Goal: Task Accomplishment & Management: Manage account settings

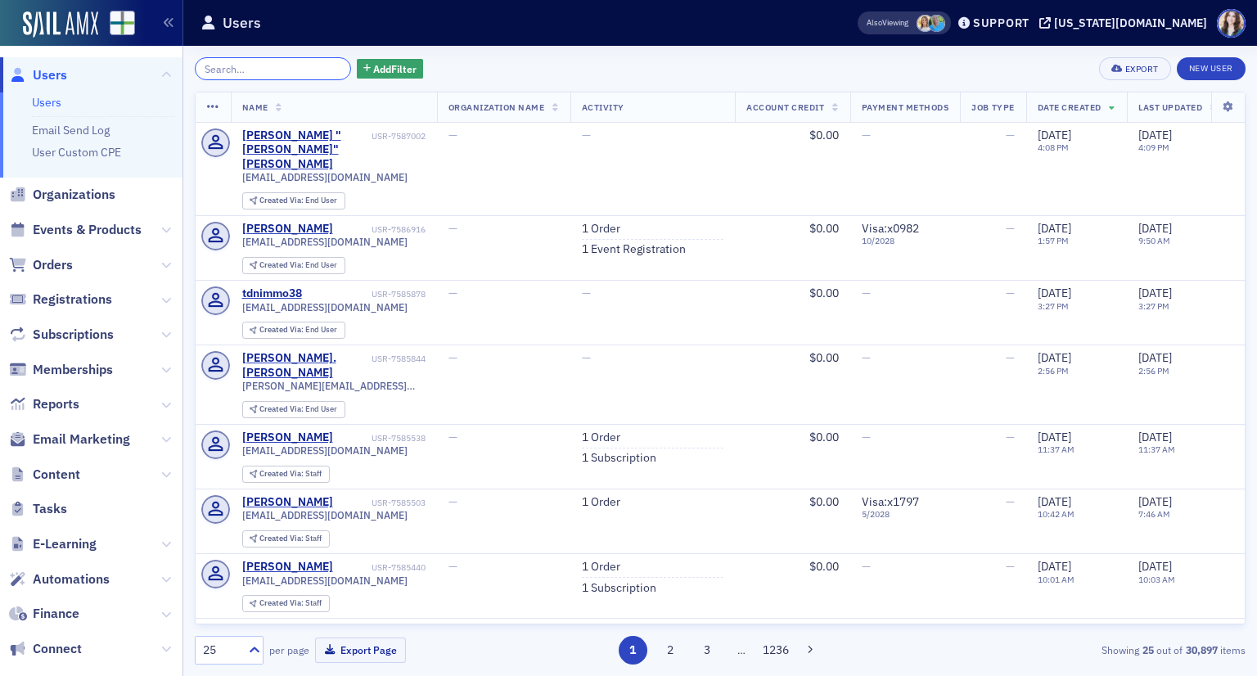
click at [291, 70] on input "search" at bounding box center [273, 68] width 156 height 23
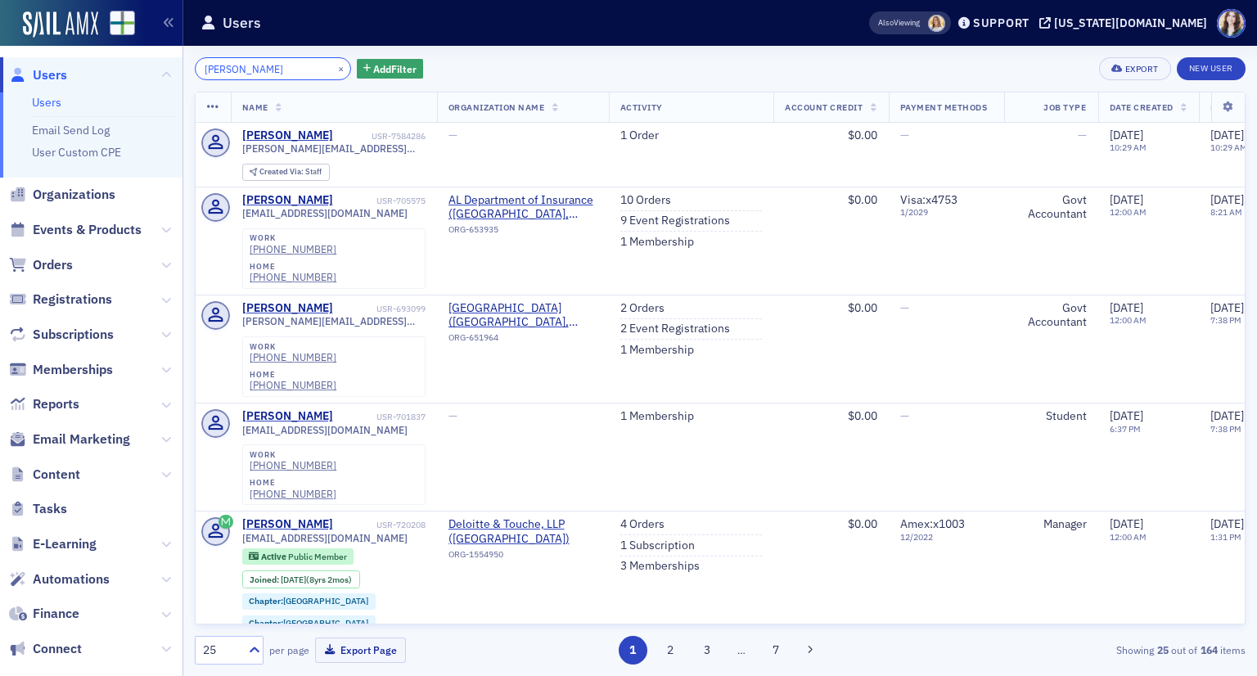
type input "jonathan west"
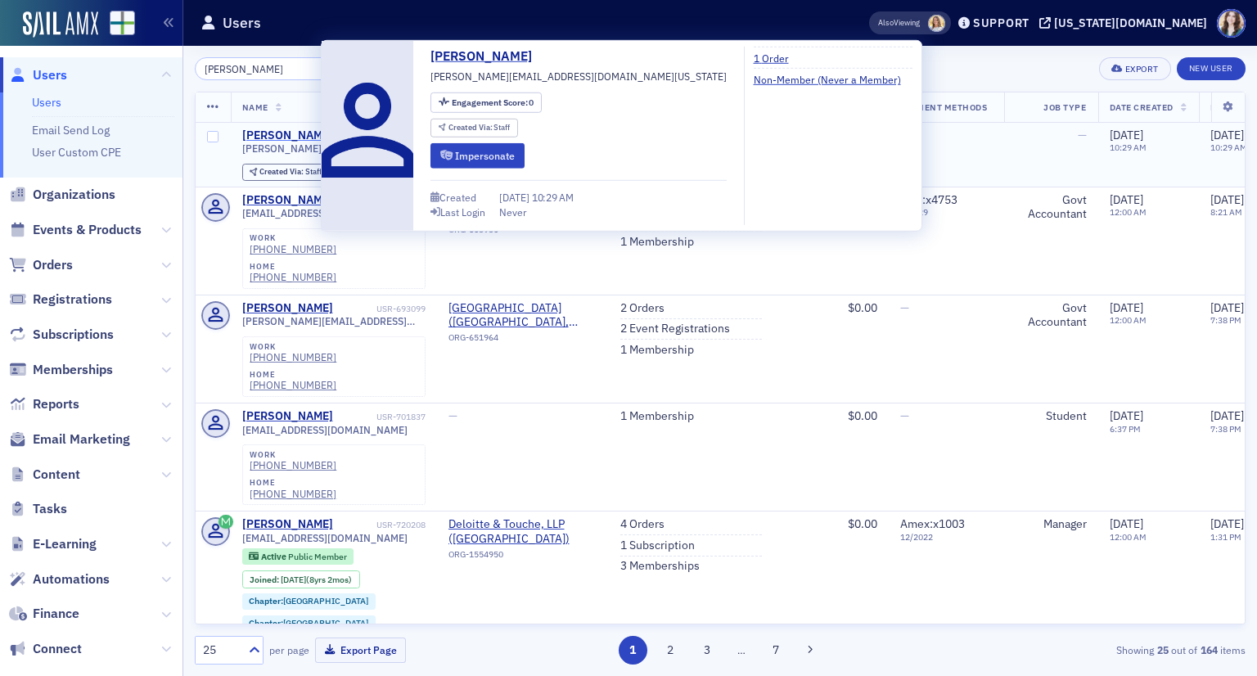
click at [300, 135] on div "[PERSON_NAME]" at bounding box center [287, 135] width 91 height 15
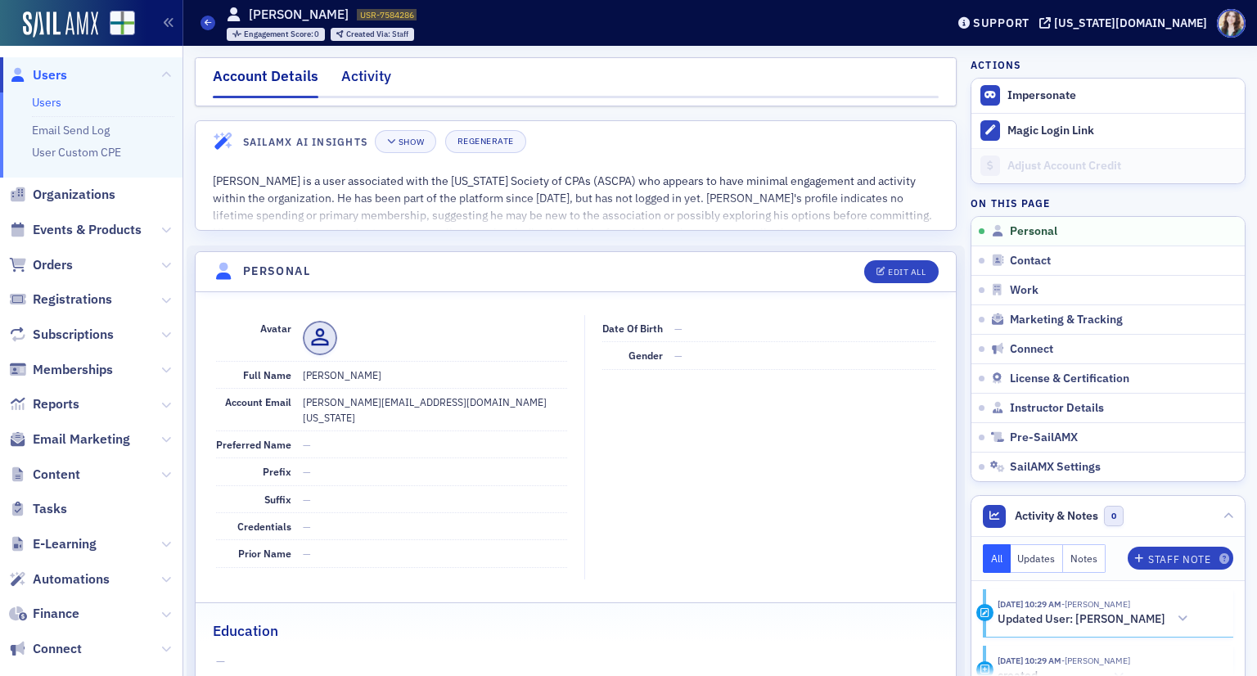
click at [357, 77] on div "Activity" at bounding box center [366, 80] width 50 height 30
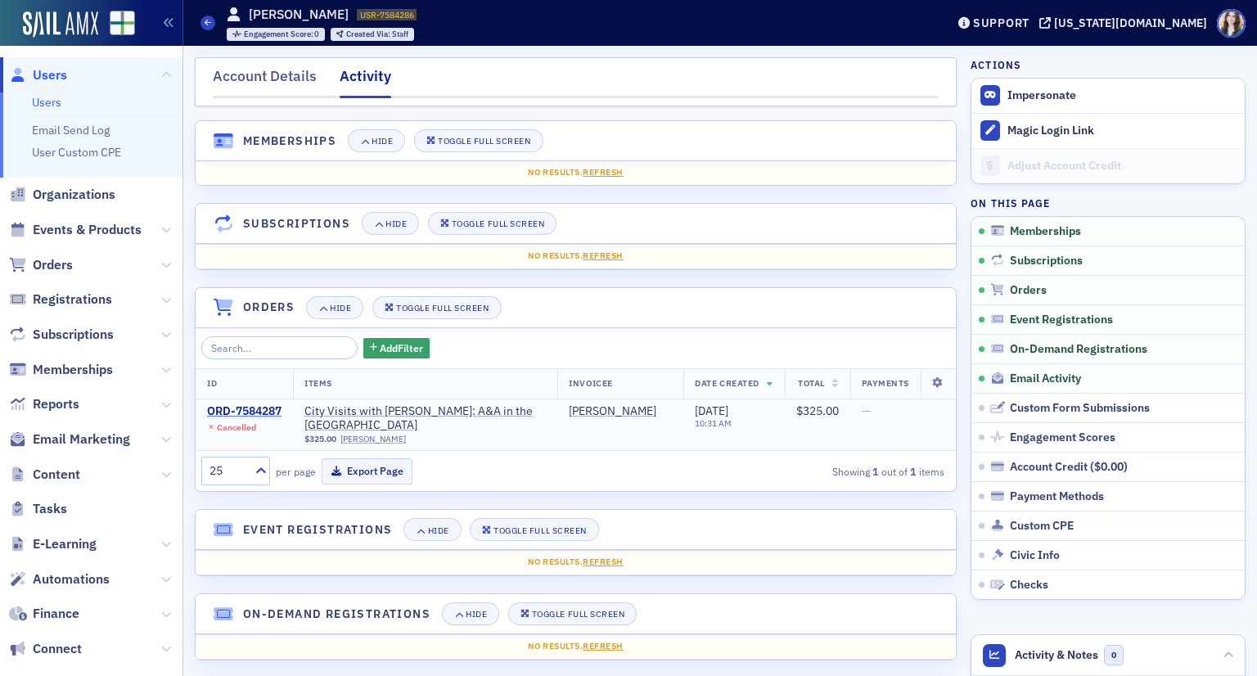
click at [237, 406] on div "ORD-7584287" at bounding box center [244, 411] width 74 height 15
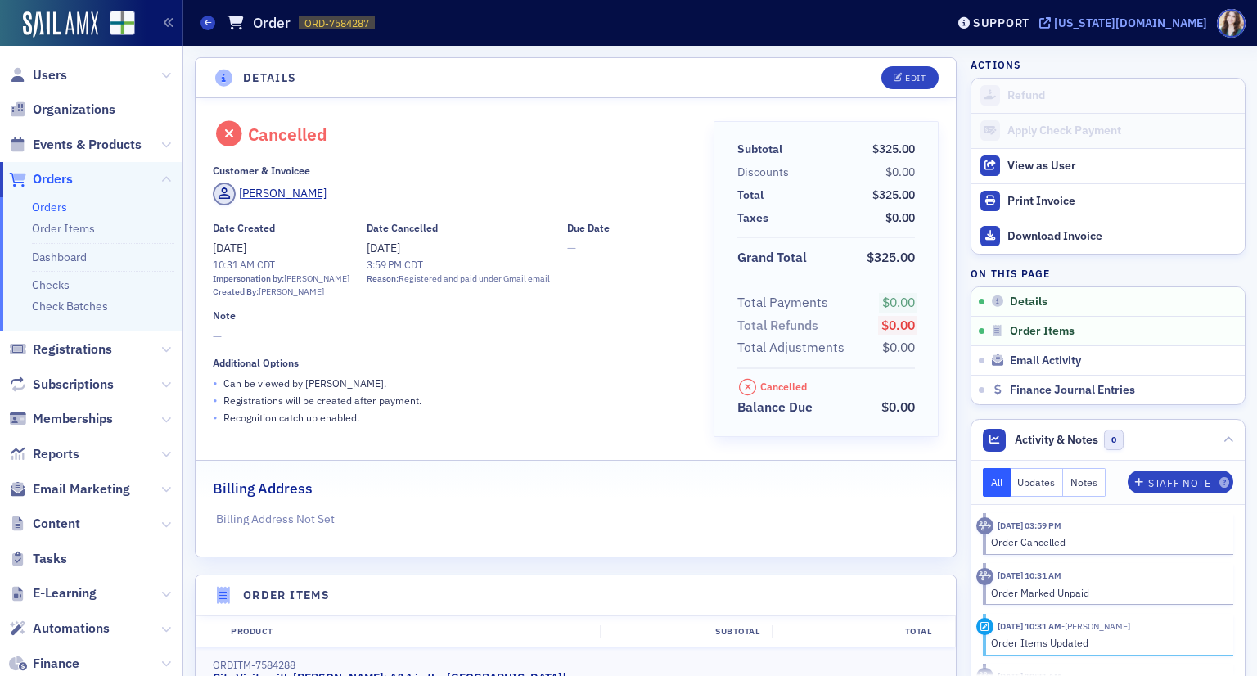
click at [1133, 17] on div "[US_STATE][DOMAIN_NAME]" at bounding box center [1130, 23] width 153 height 15
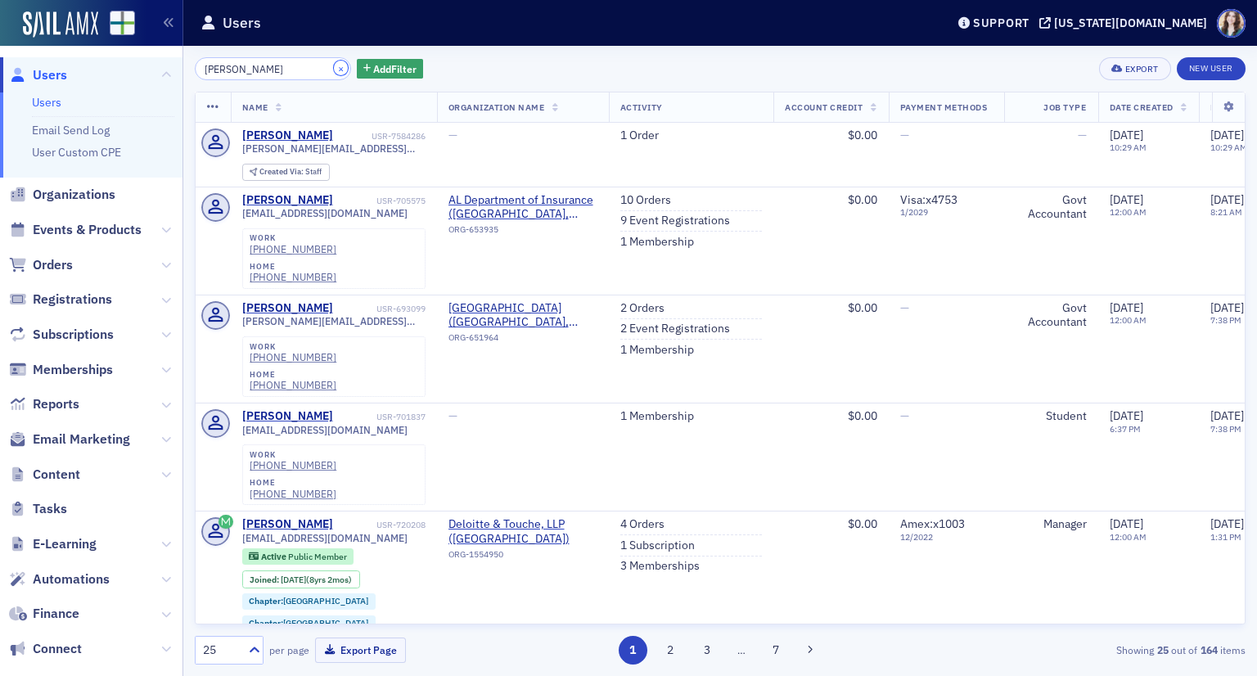
click at [334, 70] on button "×" at bounding box center [341, 68] width 15 height 15
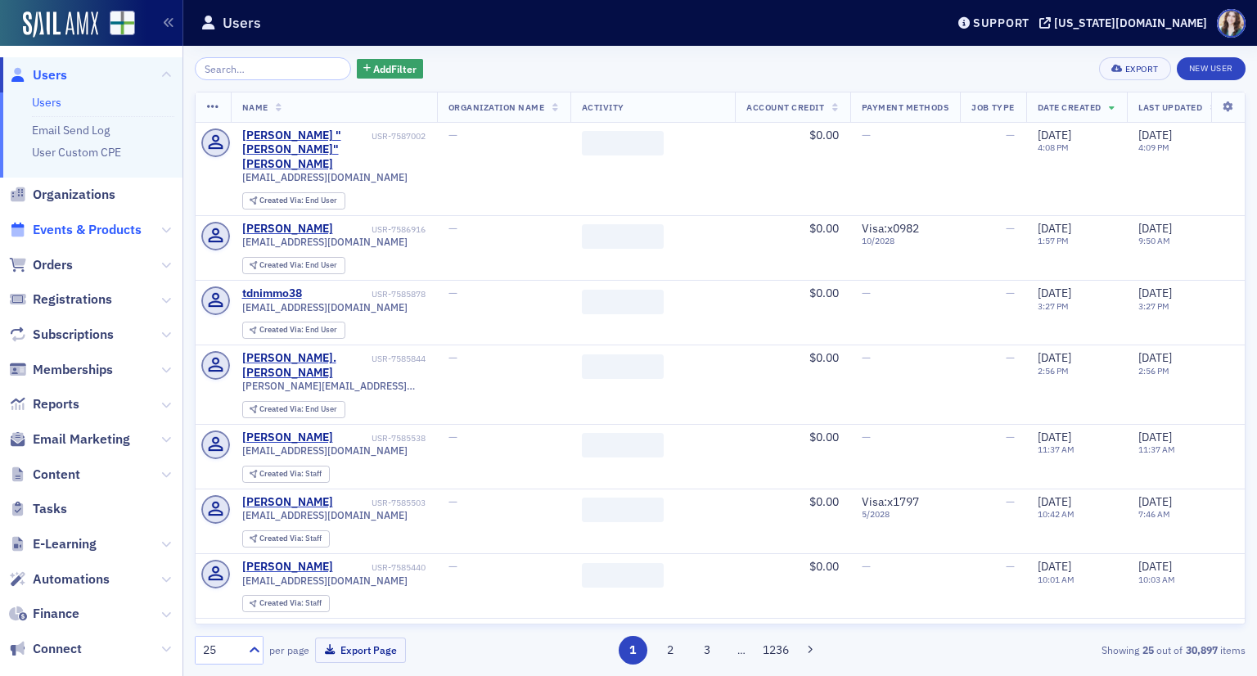
click at [81, 230] on span "Events & Products" at bounding box center [87, 230] width 109 height 18
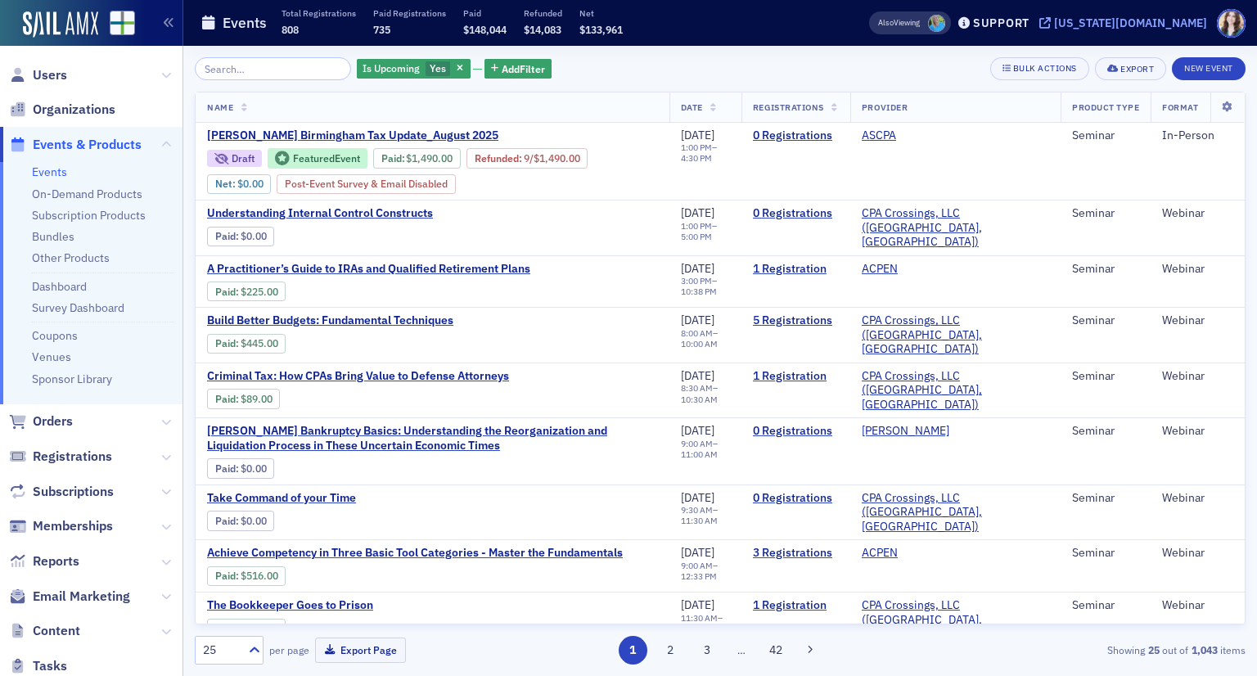
click at [1138, 24] on div "[US_STATE][DOMAIN_NAME]" at bounding box center [1130, 23] width 153 height 15
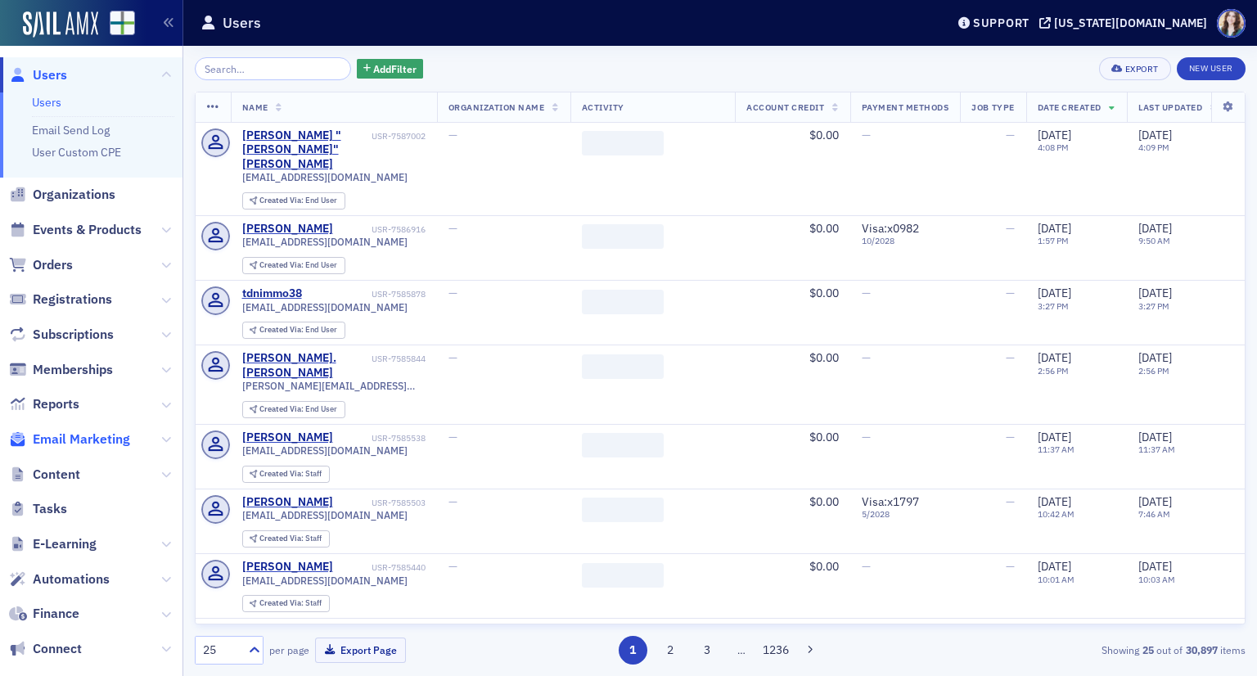
click at [93, 442] on span "Email Marketing" at bounding box center [81, 439] width 97 height 18
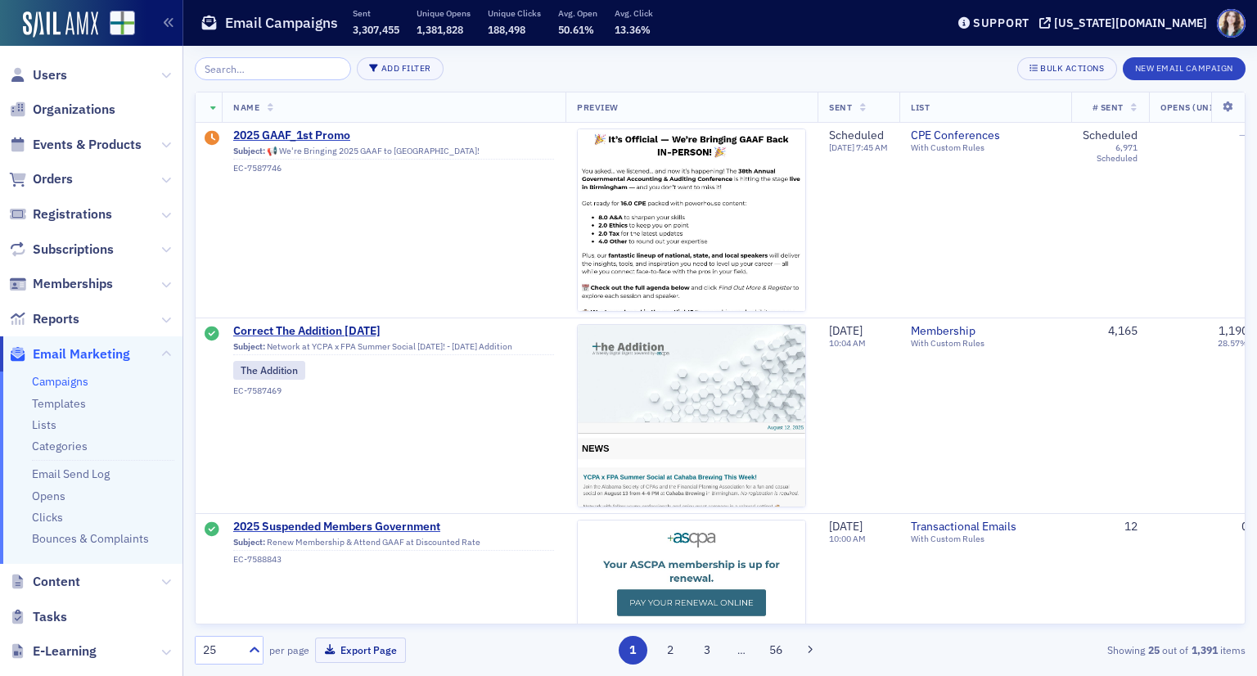
click at [260, 70] on input "search" at bounding box center [273, 68] width 156 height 23
click at [291, 78] on input "search" at bounding box center [273, 68] width 156 height 23
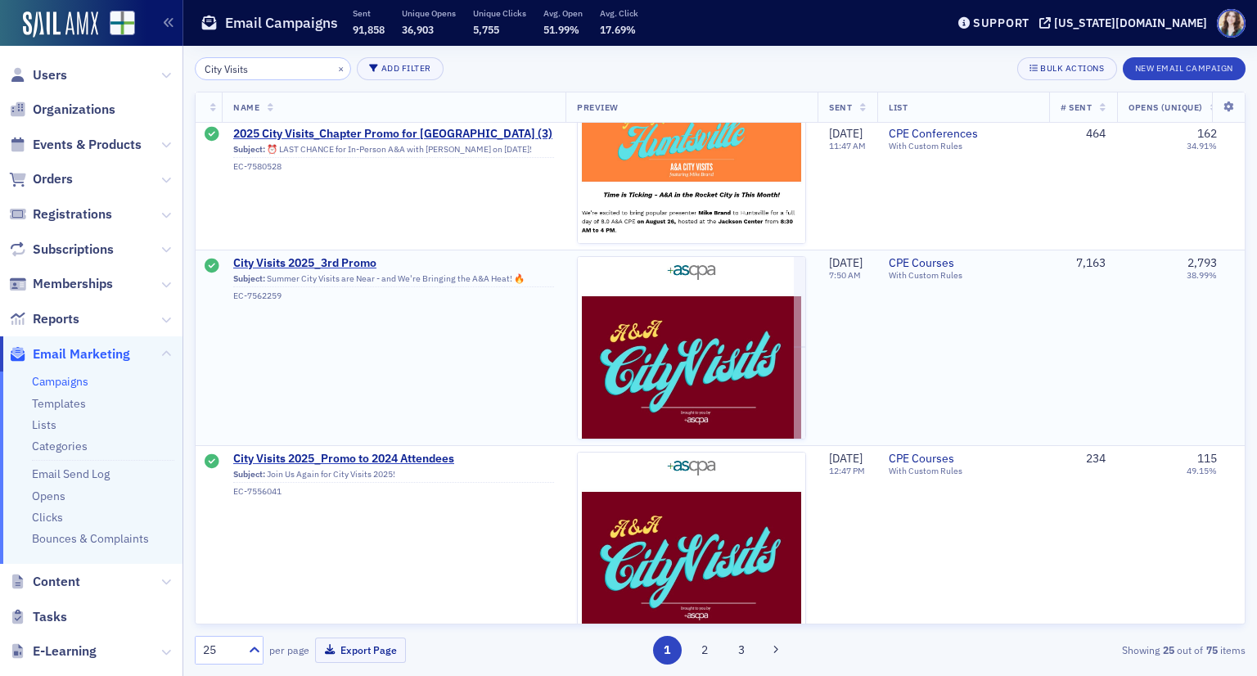
scroll to position [818, 0]
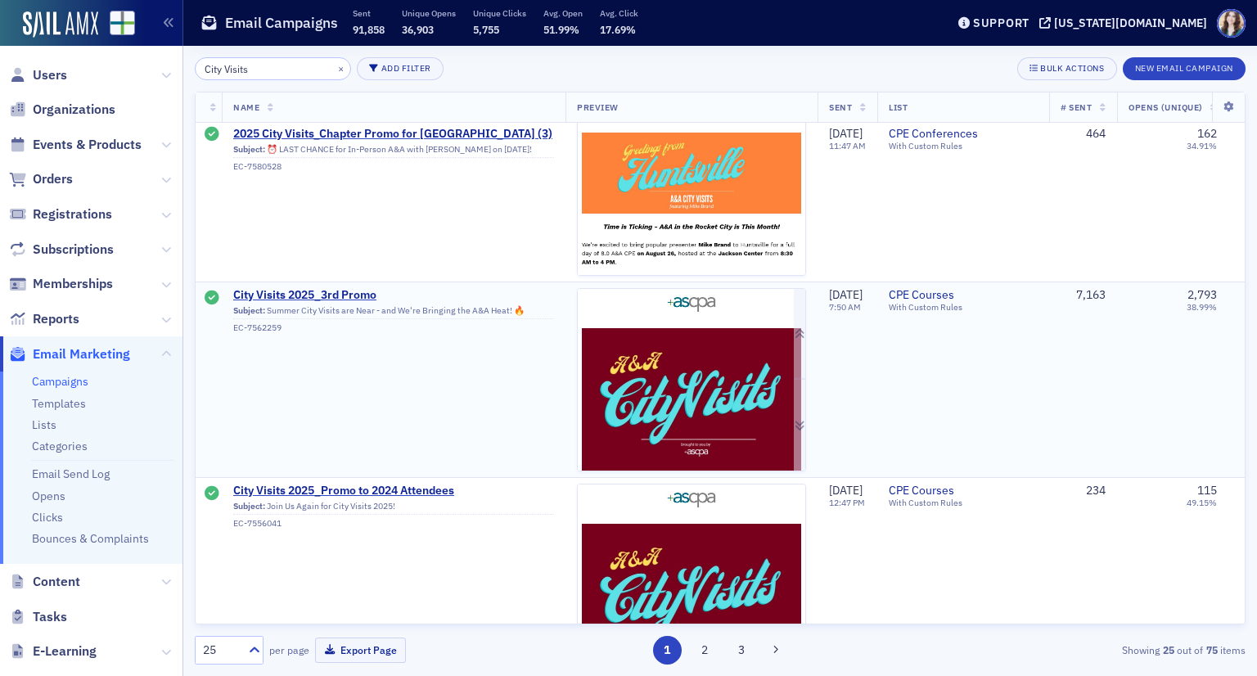
type input "City Visits"
click at [674, 362] on img at bounding box center [692, 550] width 228 height 523
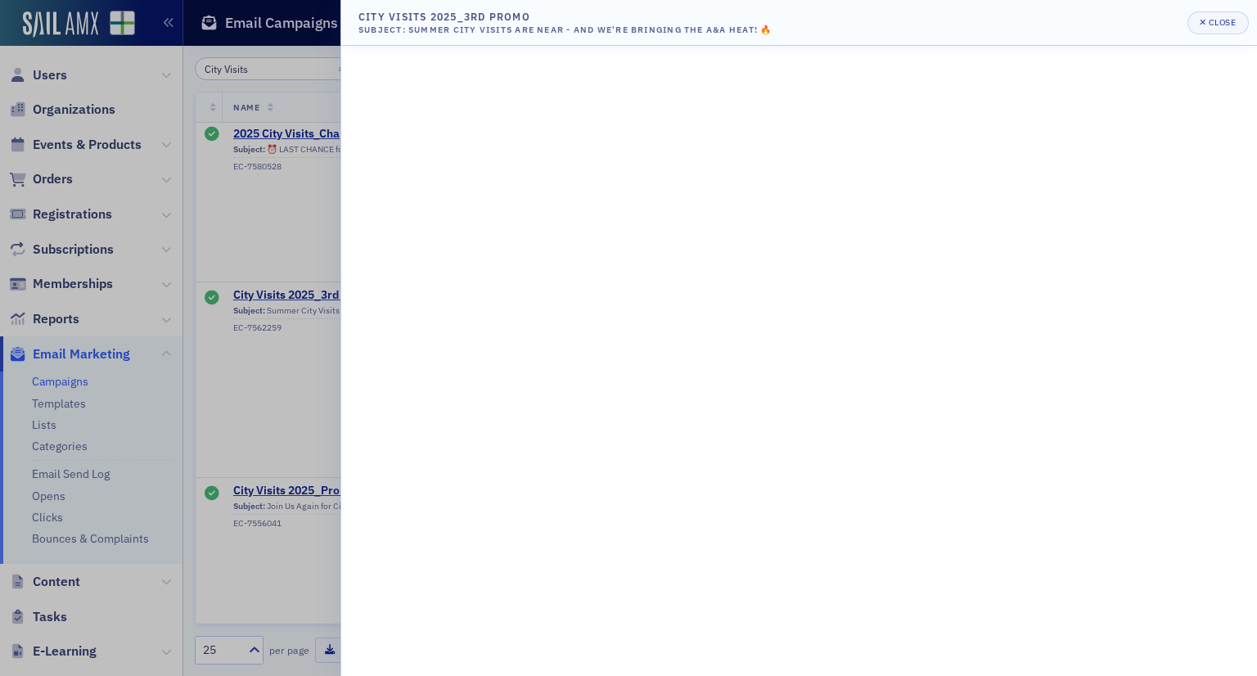
click at [317, 325] on div at bounding box center [628, 338] width 1257 height 676
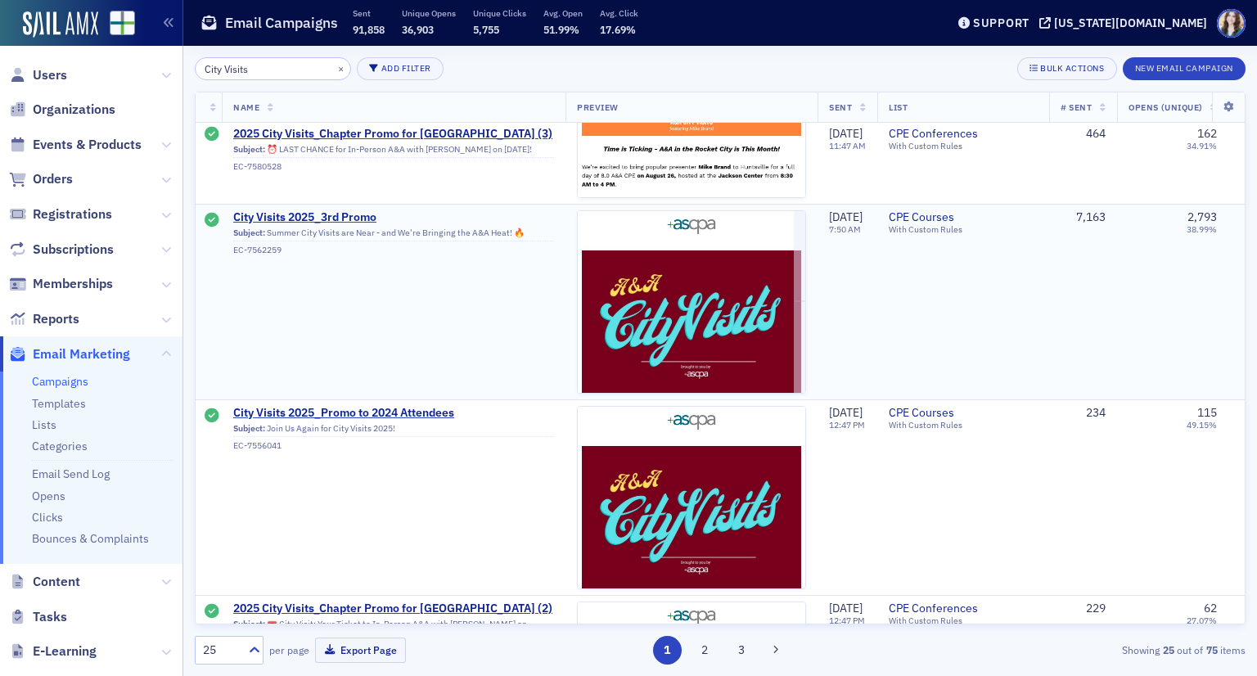
scroll to position [900, 0]
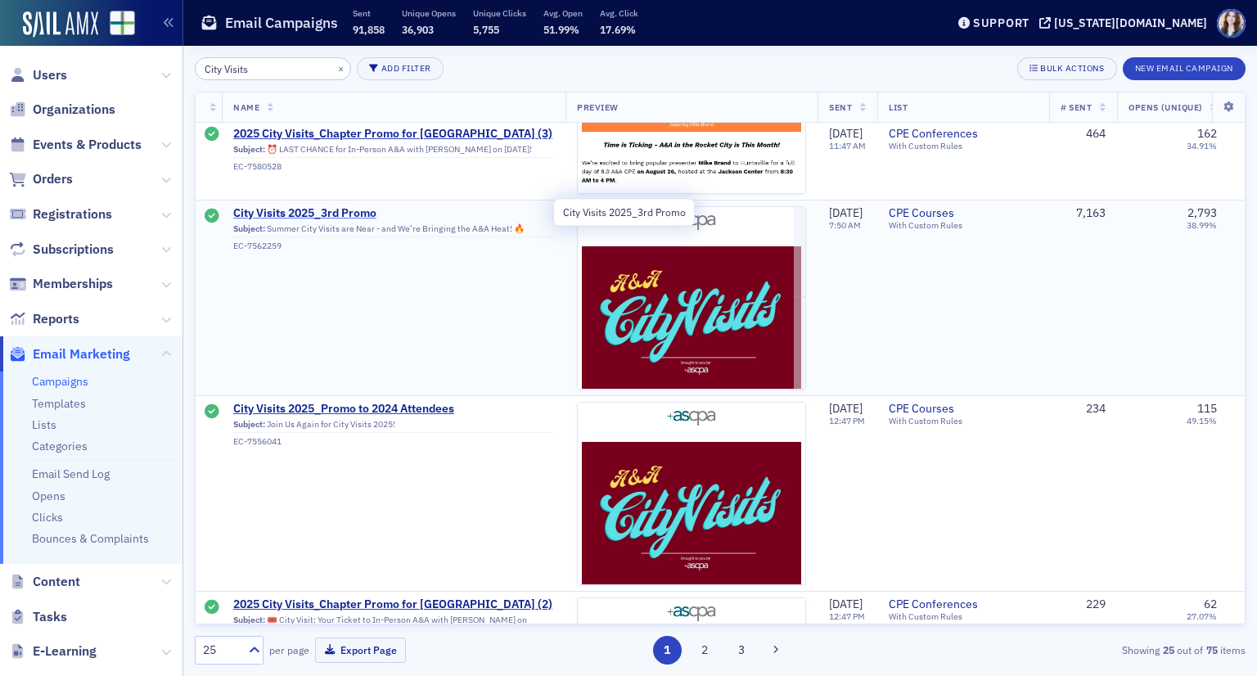
click at [367, 207] on span "City Visits 2025_3rd Promo" at bounding box center [393, 213] width 321 height 15
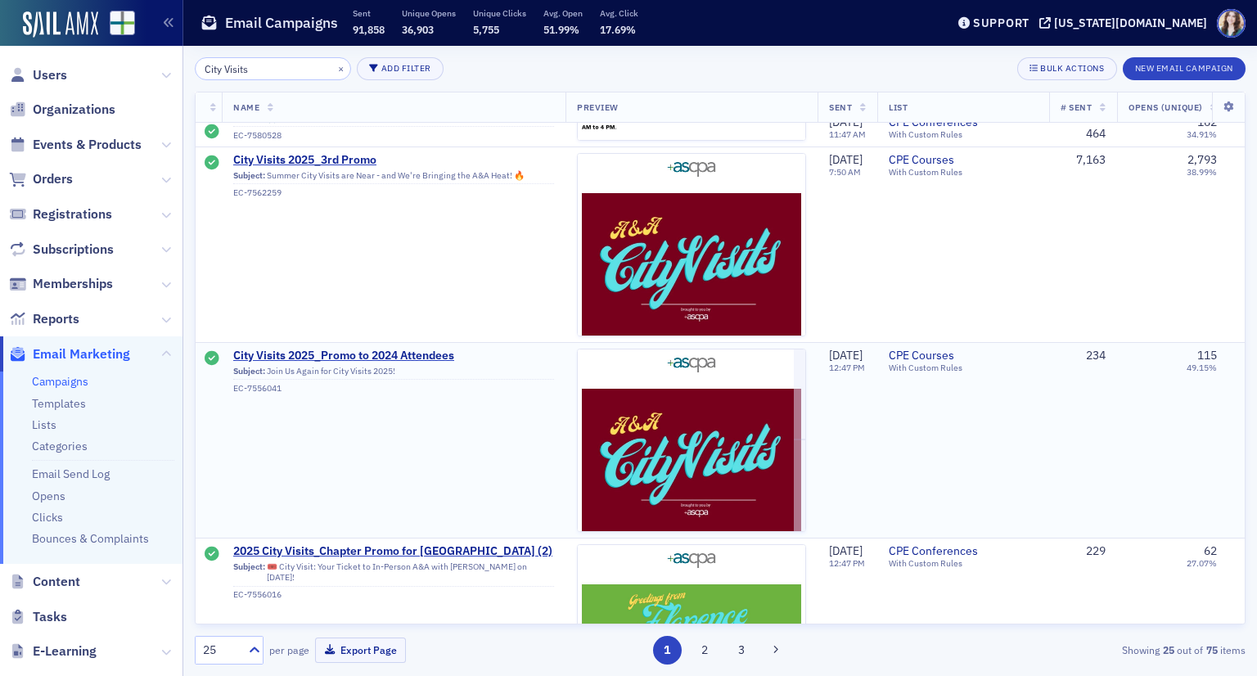
scroll to position [982, 0]
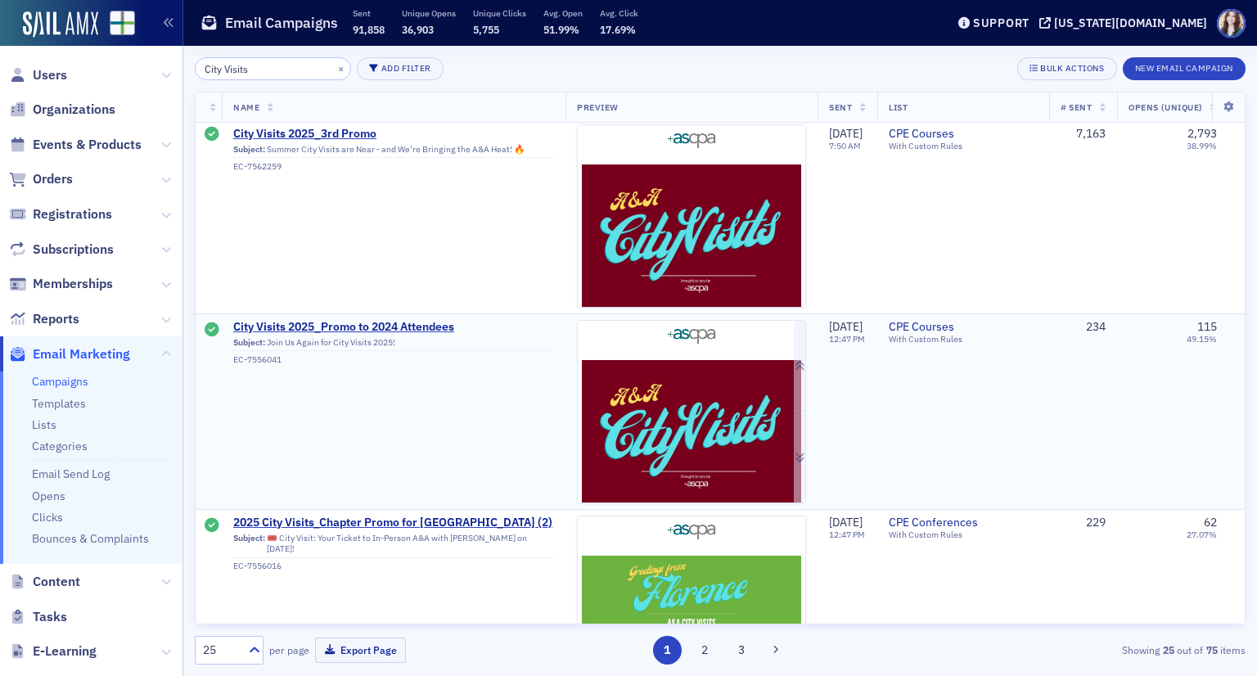
click at [690, 388] on img at bounding box center [692, 604] width 228 height 567
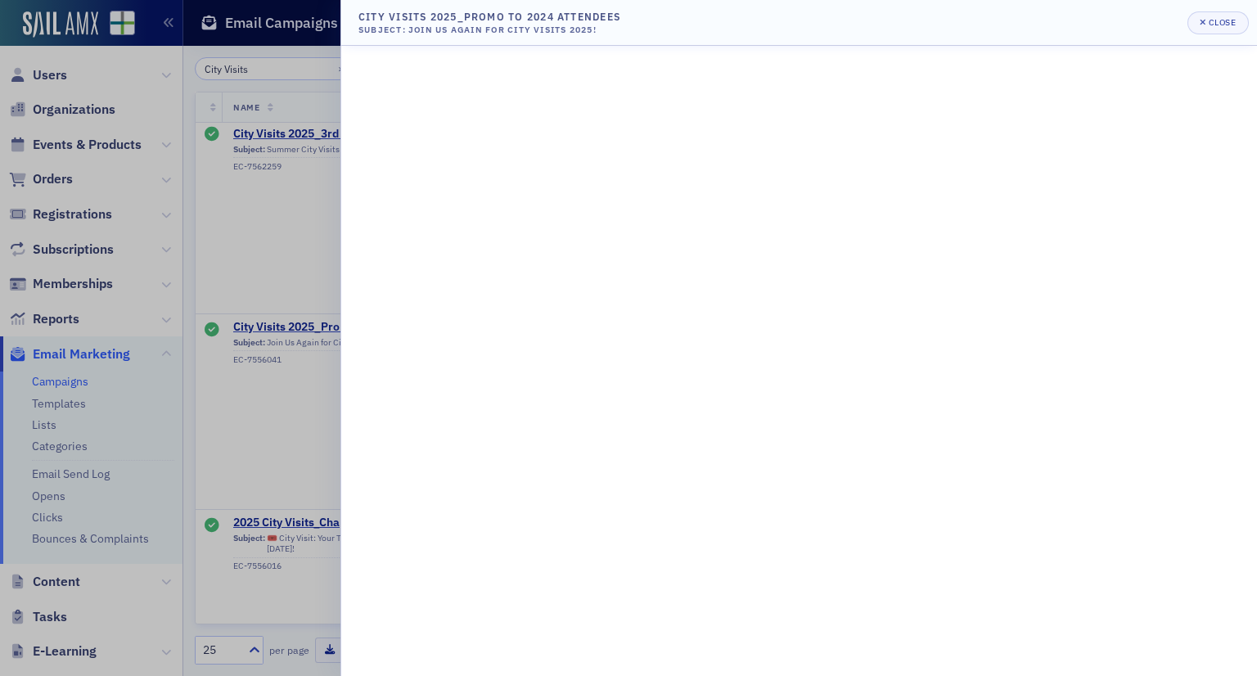
click at [249, 449] on div at bounding box center [628, 338] width 1257 height 676
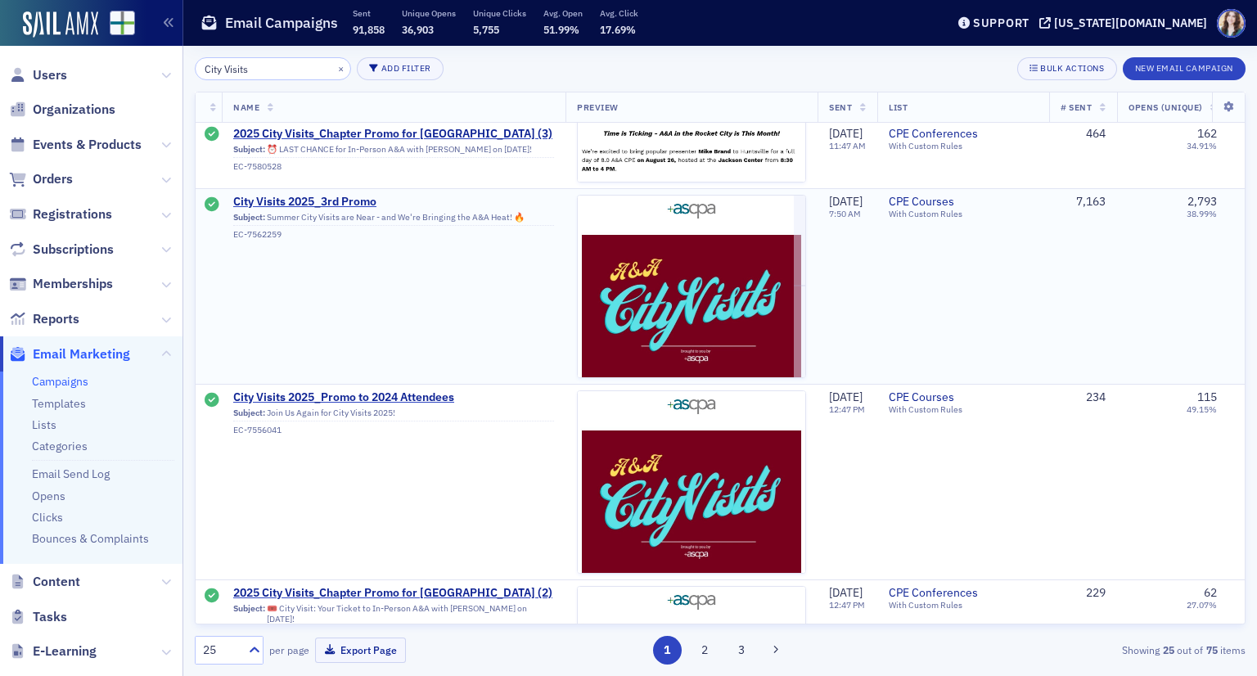
scroll to position [818, 0]
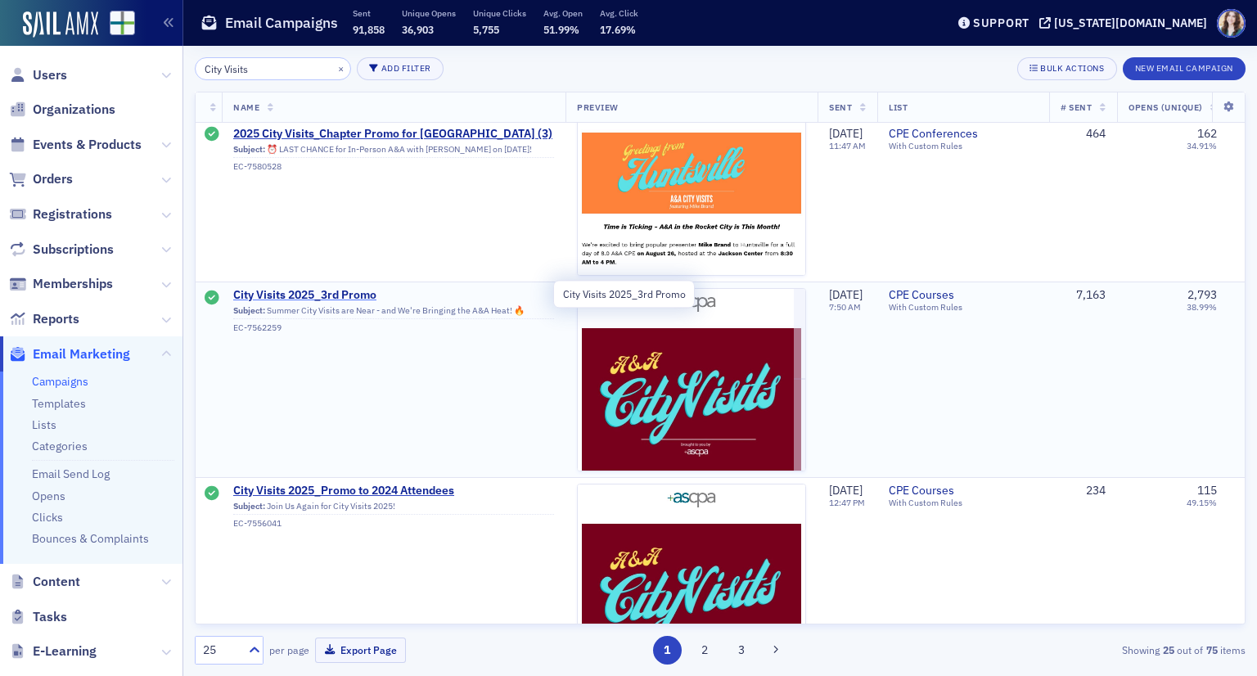
click at [358, 296] on span "City Visits 2025_3rd Promo" at bounding box center [393, 295] width 321 height 15
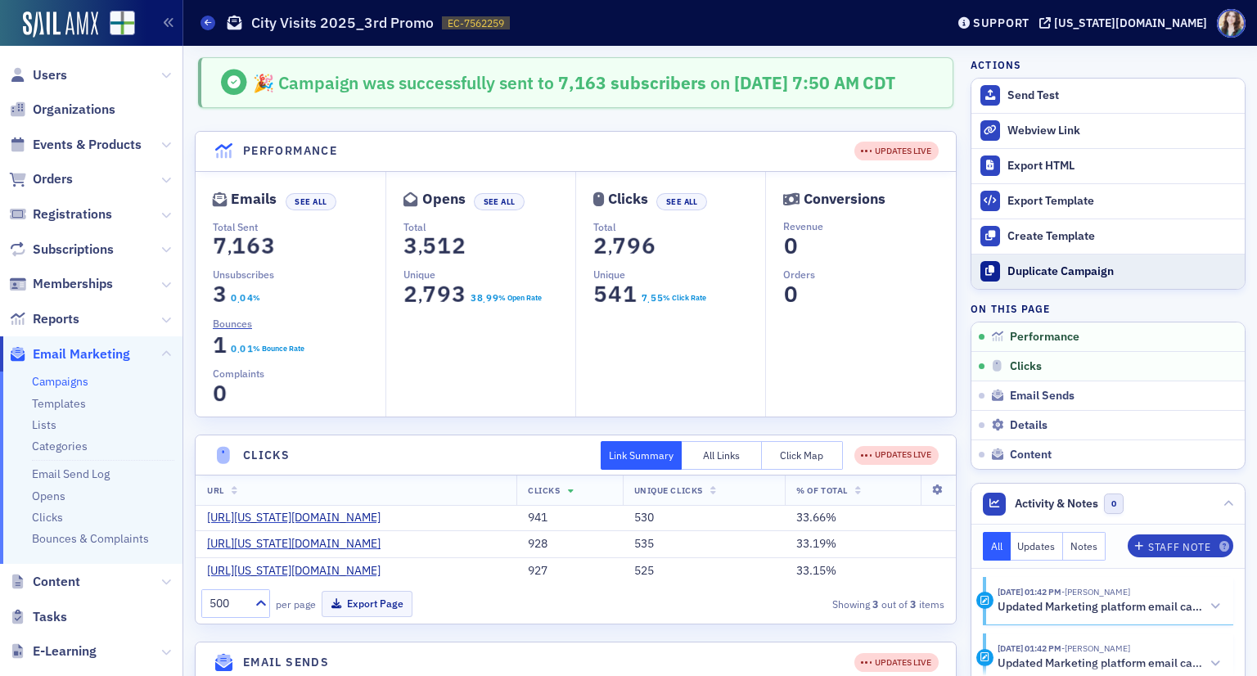
click at [1079, 268] on div "Duplicate Campaign" at bounding box center [1121, 271] width 229 height 15
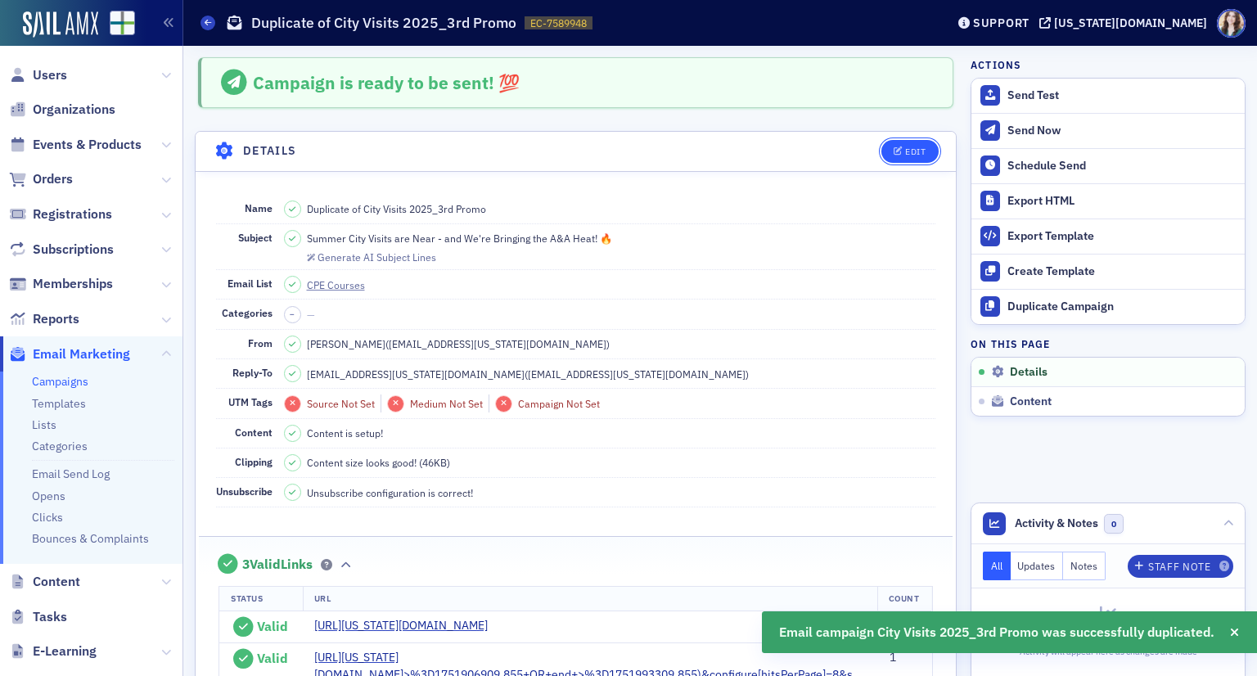
click at [905, 154] on div "Edit" at bounding box center [915, 151] width 20 height 9
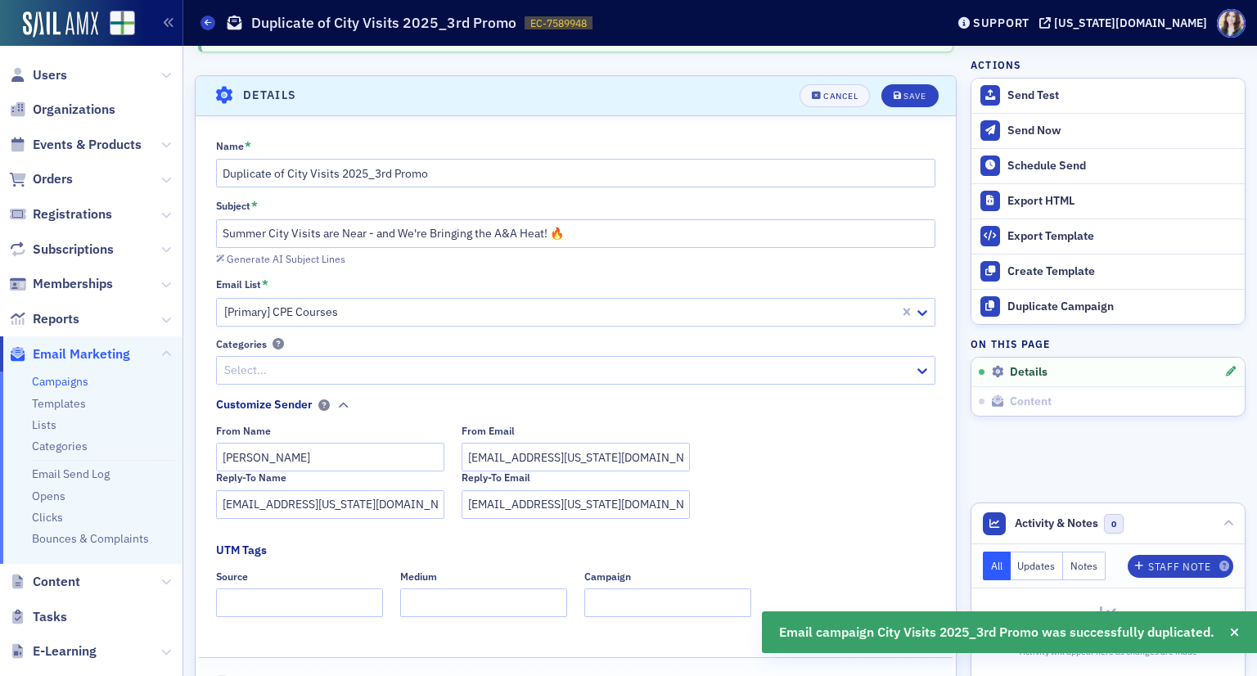
scroll to position [75, 0]
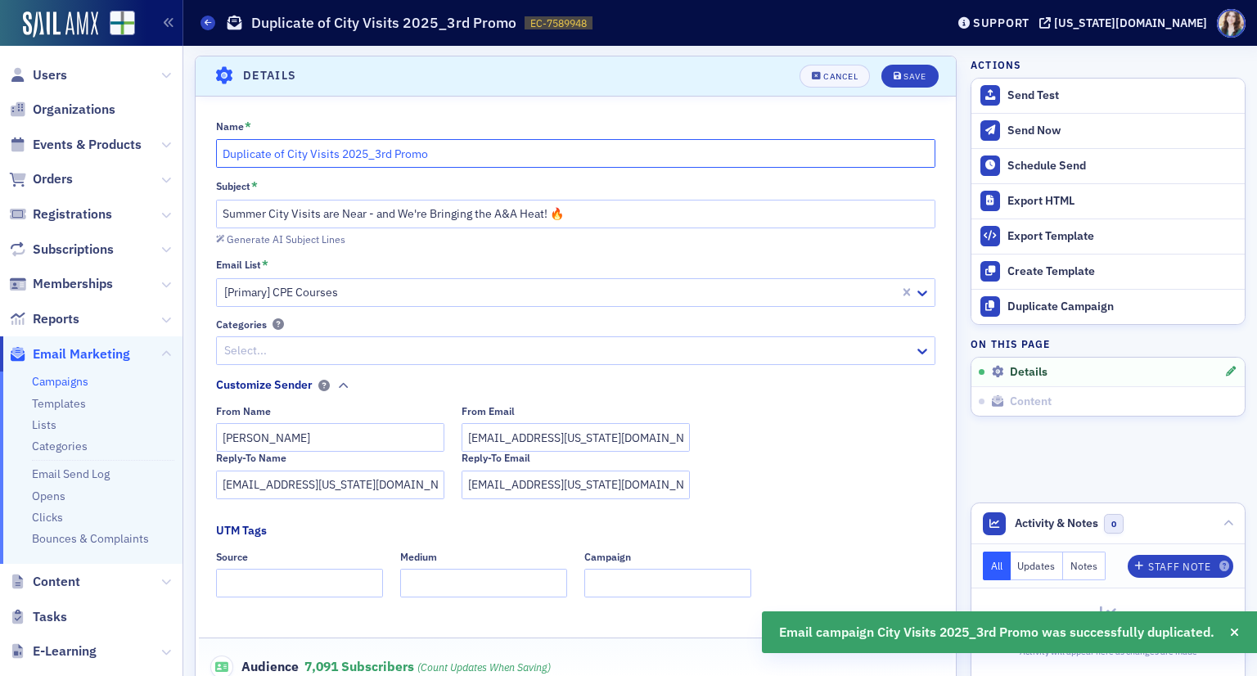
click at [391, 157] on input "Duplicate of City Visits 2025_3rd Promo" at bounding box center [576, 153] width 720 height 29
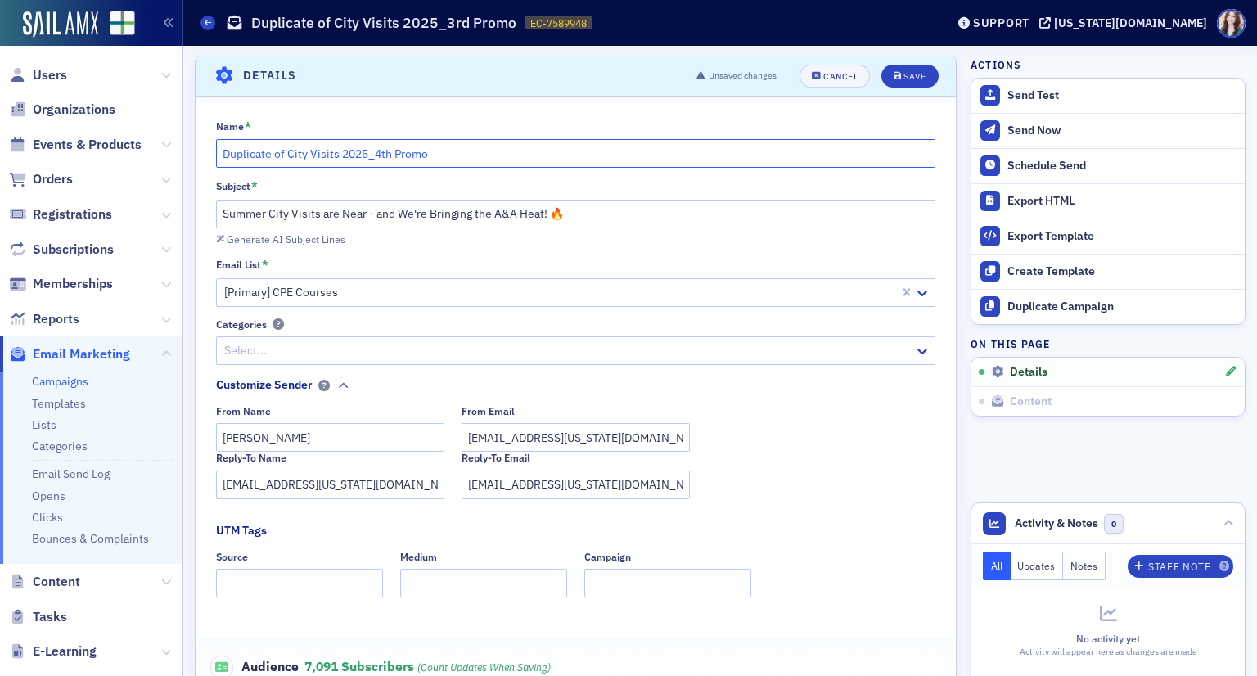
drag, startPoint x: 288, startPoint y: 151, endPoint x: 196, endPoint y: 164, distance: 93.4
click at [196, 164] on div "Name * Duplicate of City Visits 2025_4th Promo Subject * Summer City Visits are…" at bounding box center [576, 462] width 760 height 686
type input "City Visits 2025_4th Promo"
click at [903, 79] on div "Save" at bounding box center [914, 76] width 22 height 9
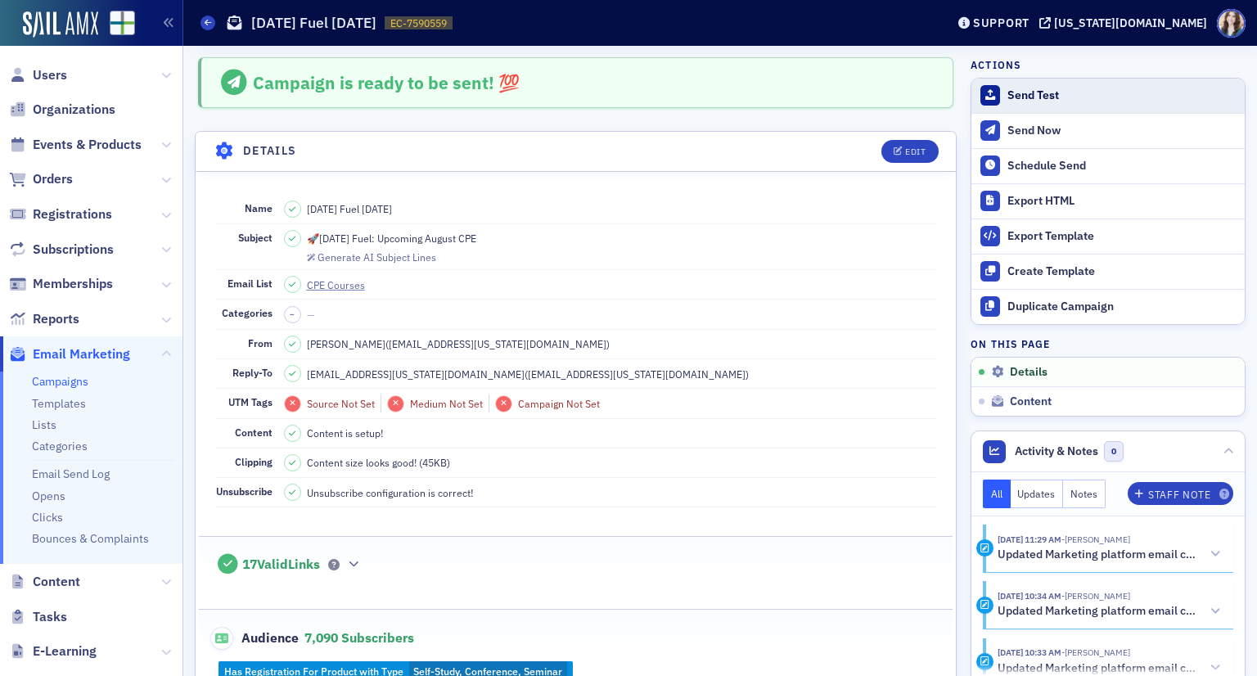
click at [1029, 99] on div "Send Test" at bounding box center [1121, 95] width 229 height 15
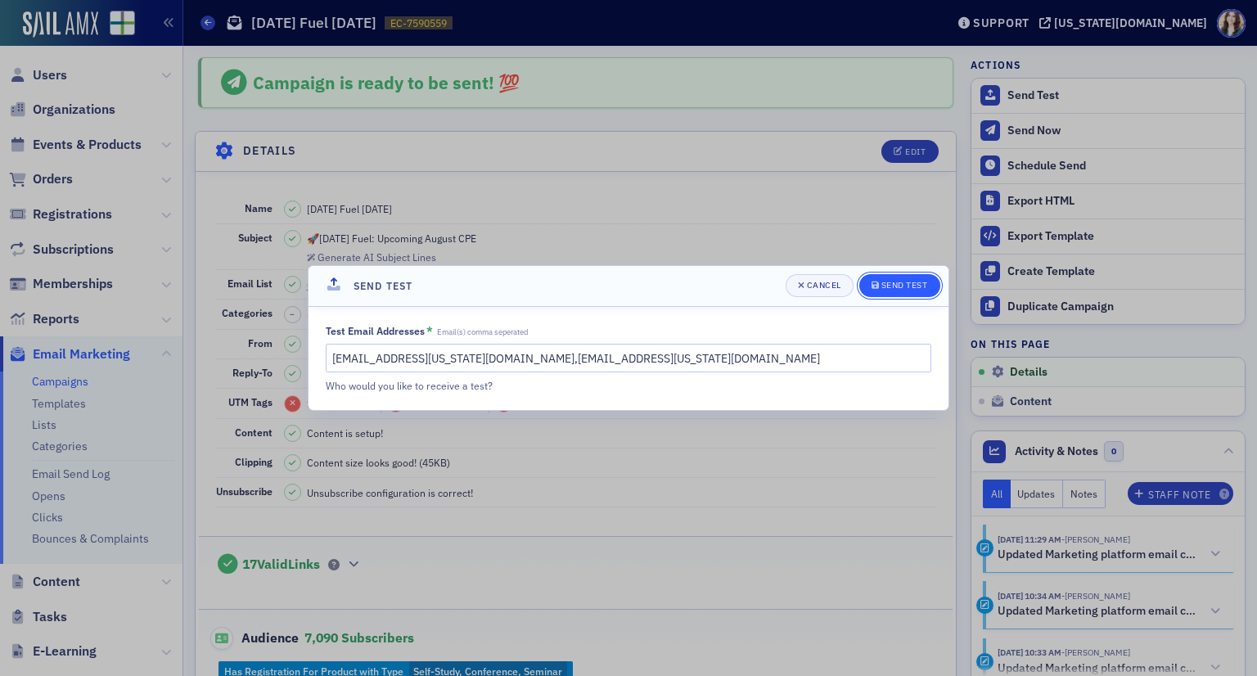
click at [888, 286] on div "Send Test" at bounding box center [904, 285] width 47 height 9
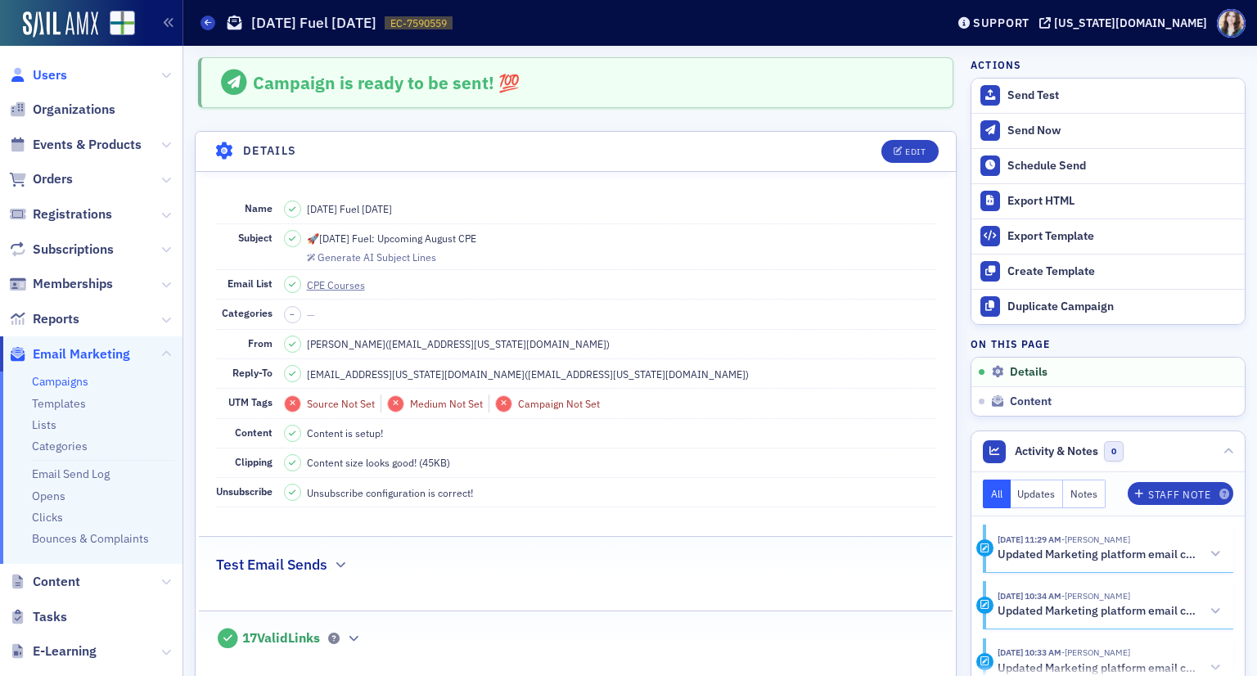
click at [39, 79] on span "Users" at bounding box center [50, 75] width 34 height 18
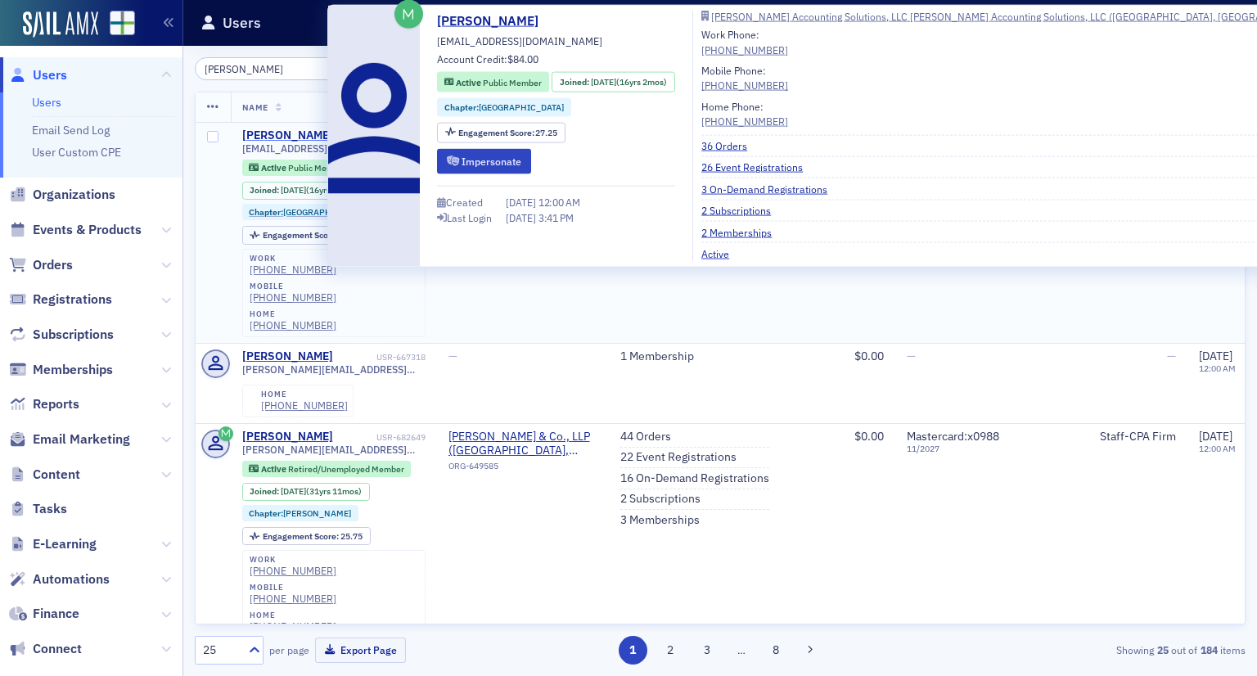
type input "[PERSON_NAME]"
click at [295, 133] on div "[PERSON_NAME]" at bounding box center [287, 135] width 91 height 15
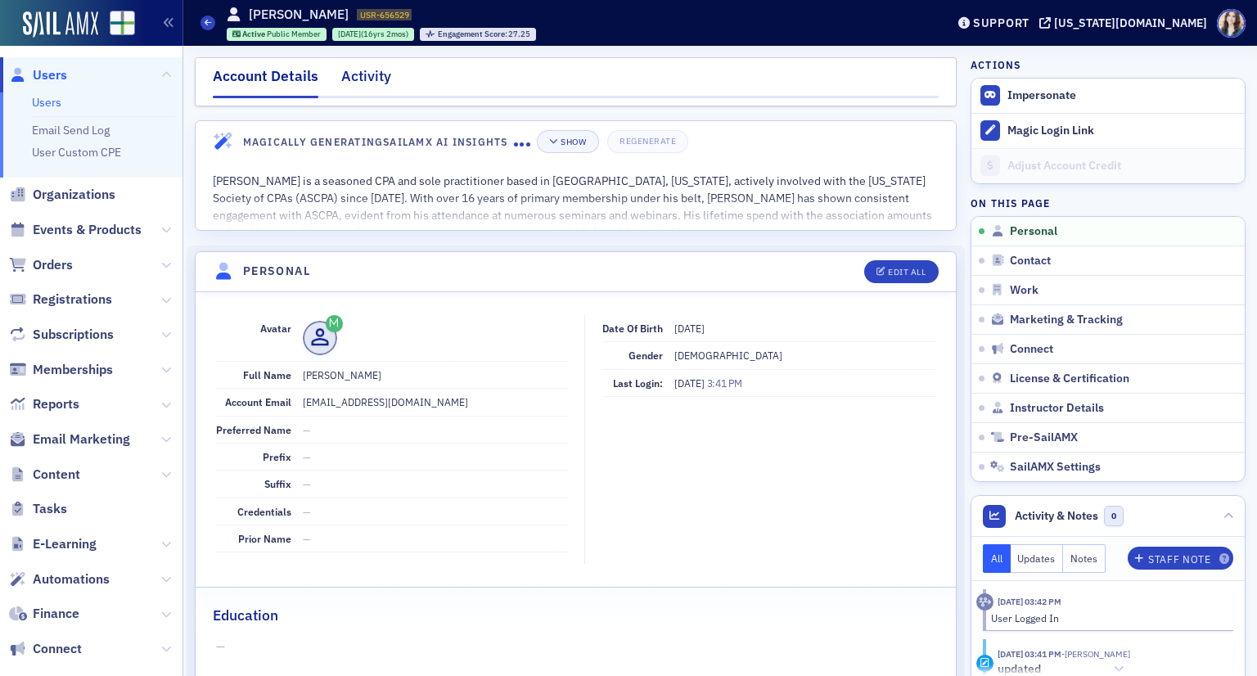
click at [355, 73] on div "Activity" at bounding box center [366, 80] width 50 height 30
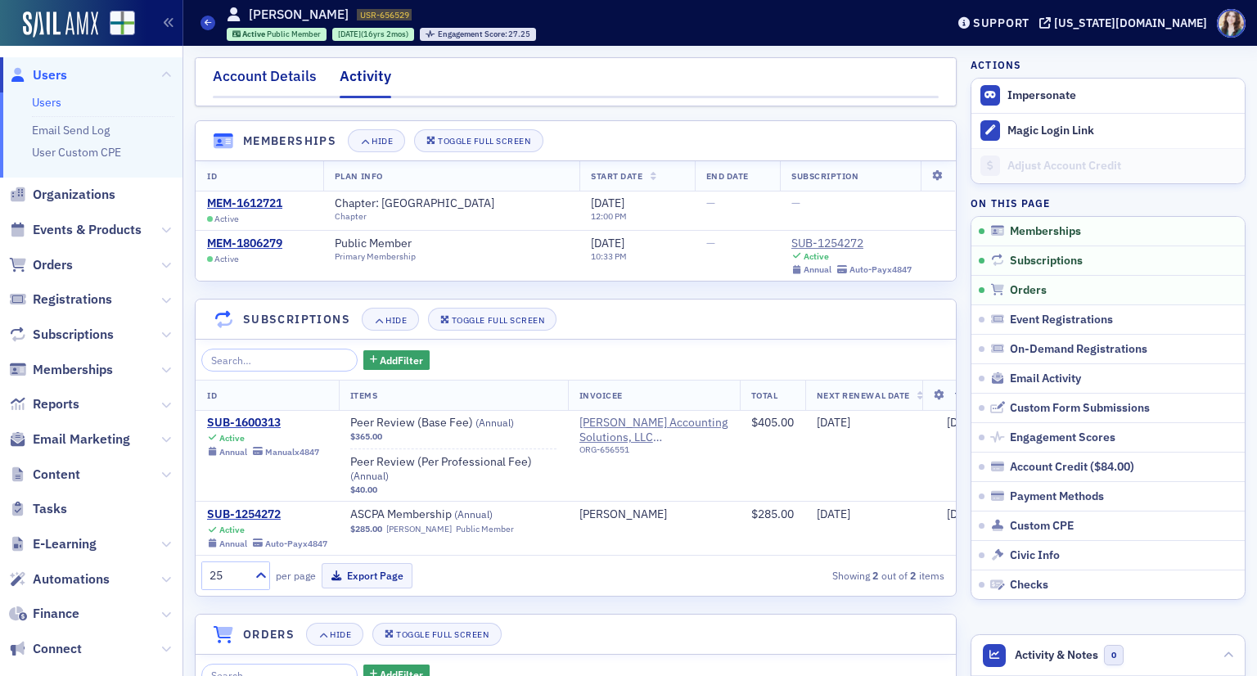
click at [259, 73] on div "Account Details" at bounding box center [265, 80] width 104 height 30
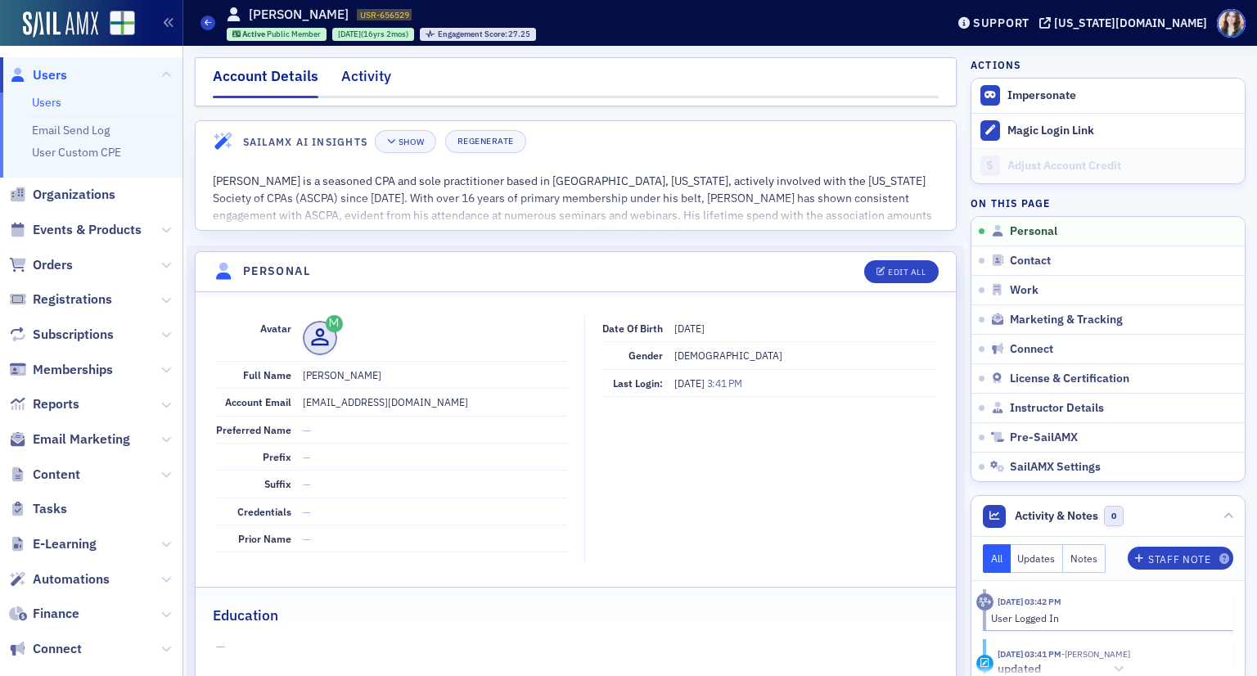
click at [374, 74] on div "Activity" at bounding box center [366, 80] width 50 height 30
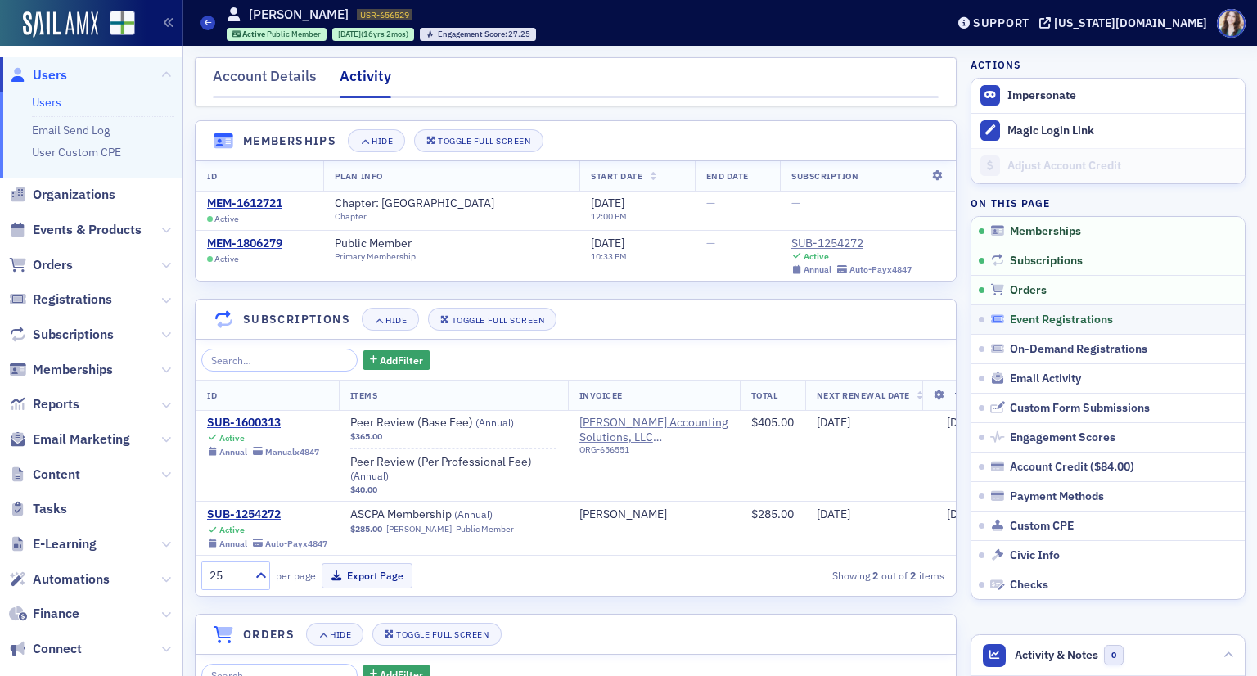
click at [1046, 318] on span "Event Registrations" at bounding box center [1061, 320] width 103 height 15
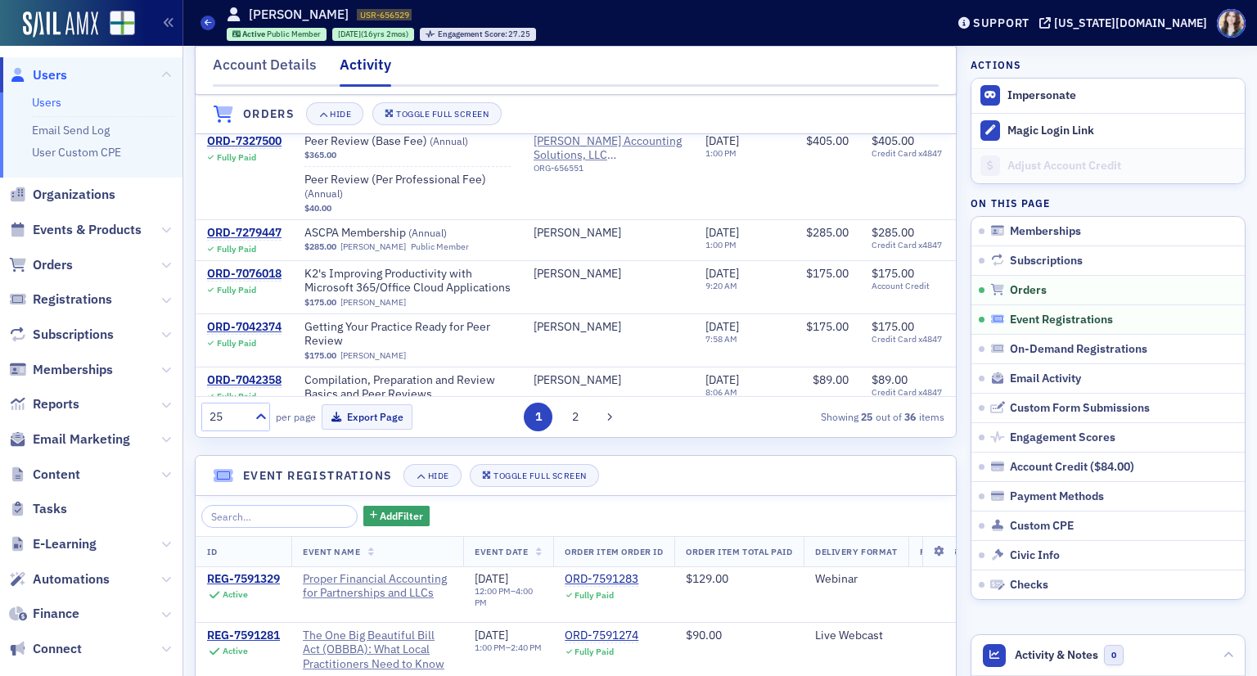
scroll to position [1126, 0]
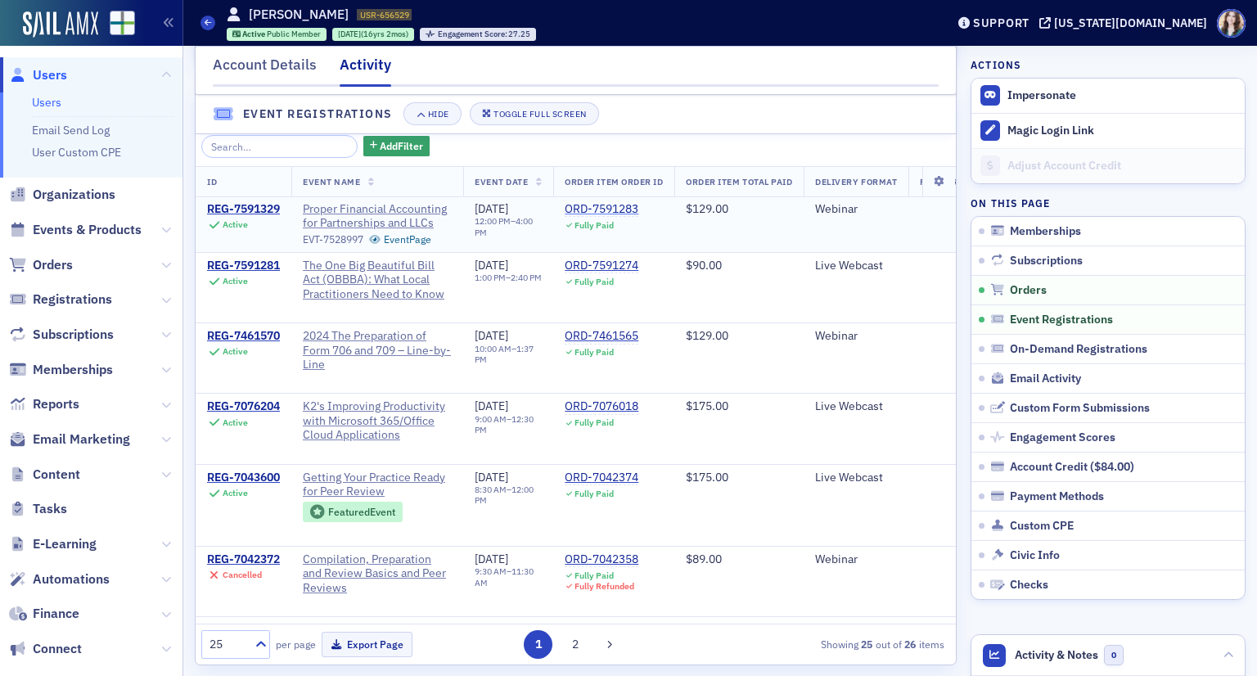
click at [615, 214] on div "ORD-7591283" at bounding box center [602, 209] width 74 height 15
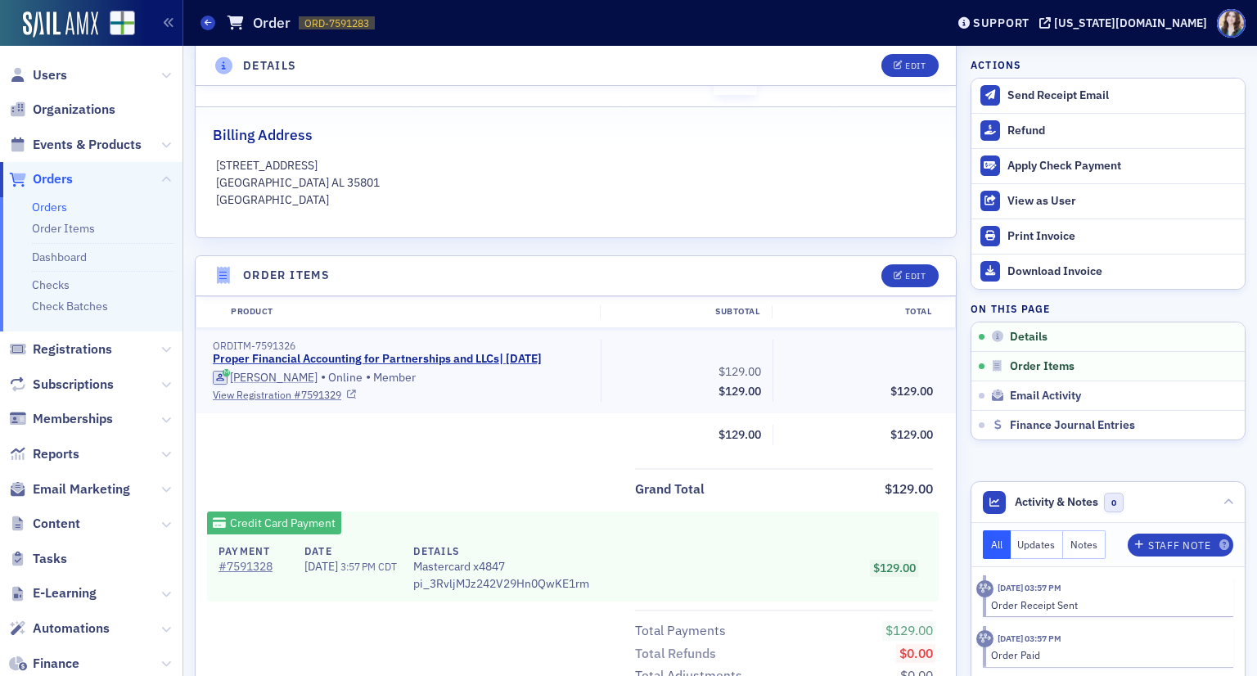
scroll to position [409, 0]
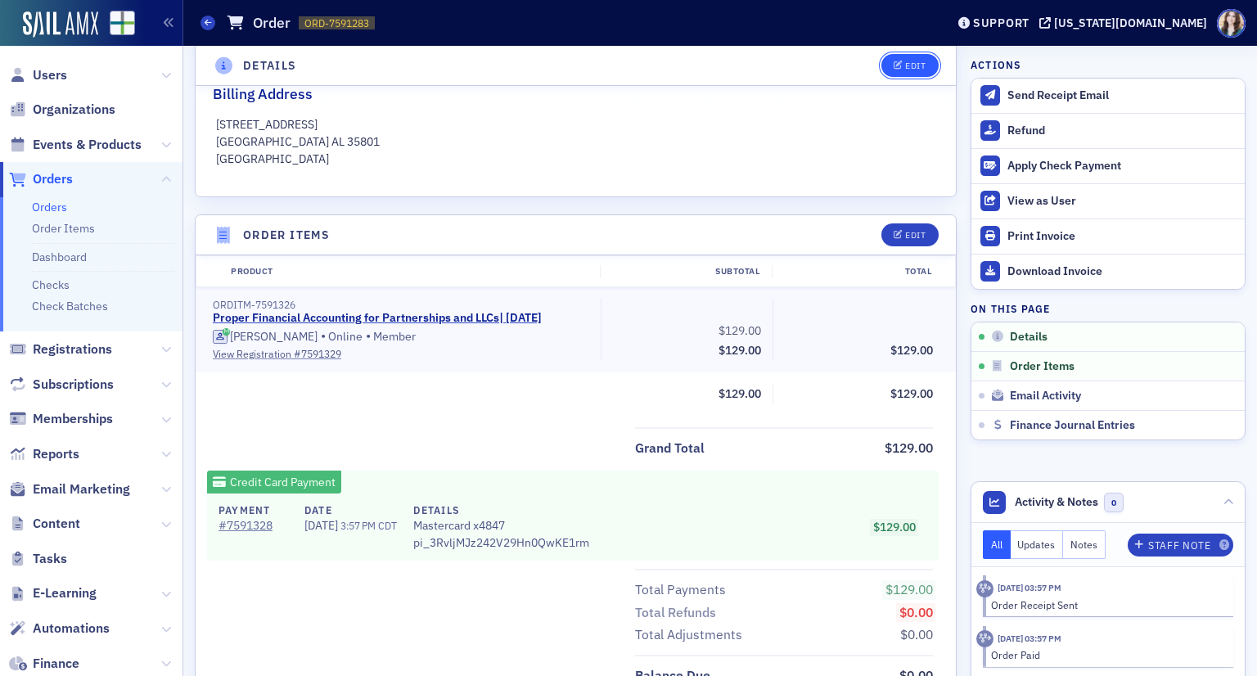
click at [887, 56] on button "Edit" at bounding box center [909, 65] width 56 height 23
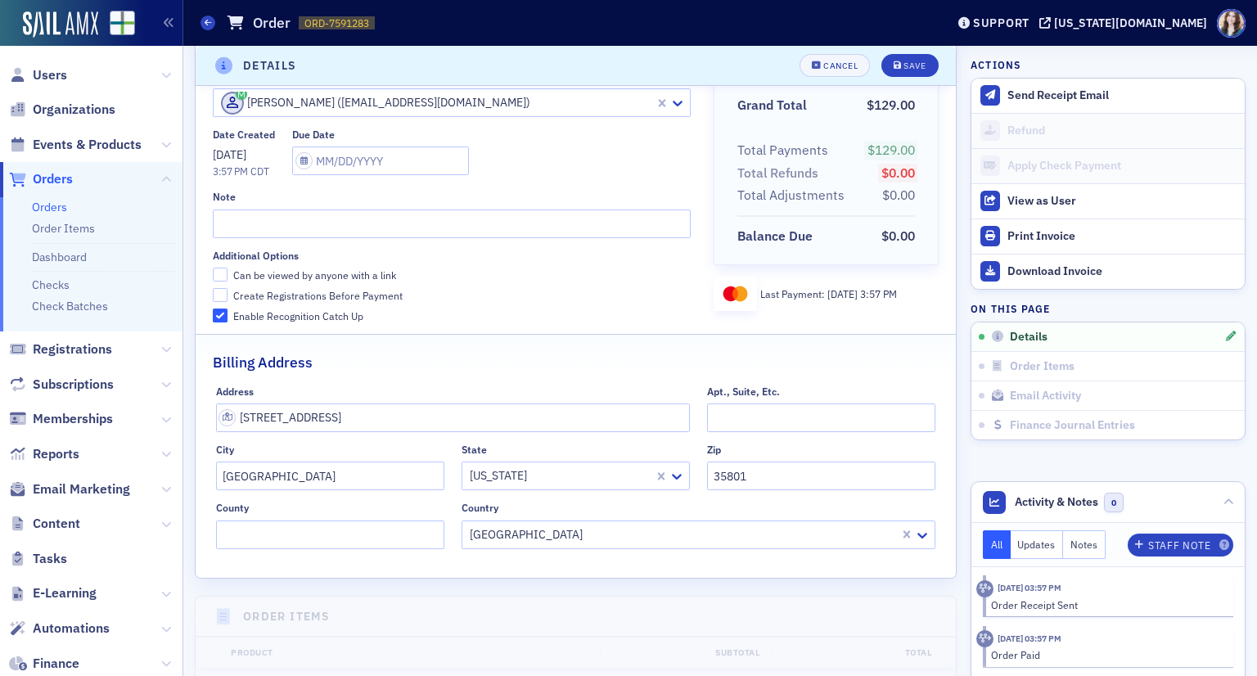
scroll to position [3, 0]
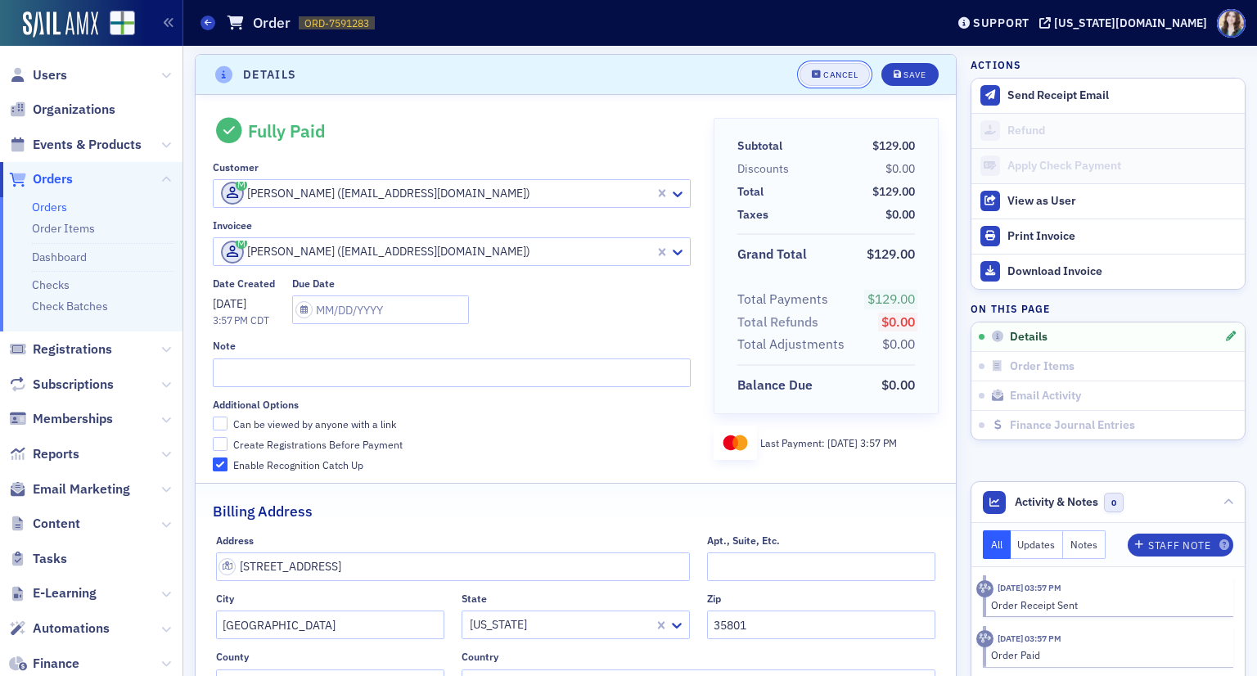
click at [825, 83] on button "Cancel" at bounding box center [835, 74] width 70 height 23
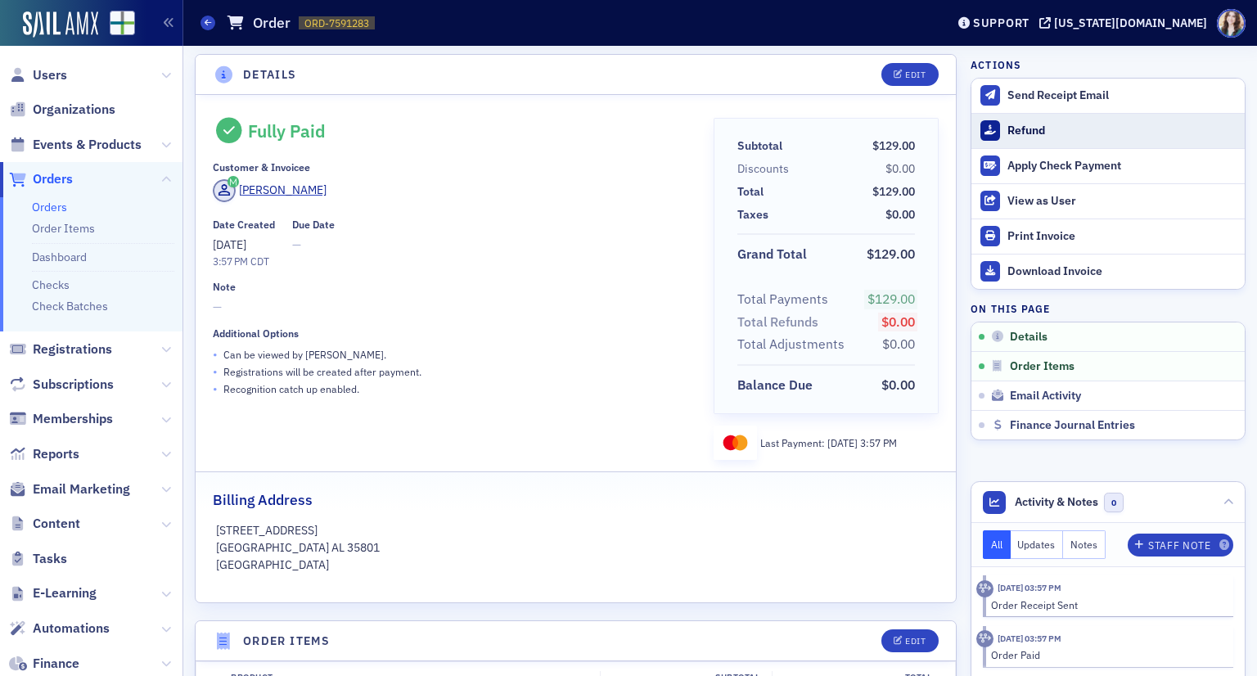
click at [1000, 141] on button "Refund" at bounding box center [1107, 130] width 273 height 35
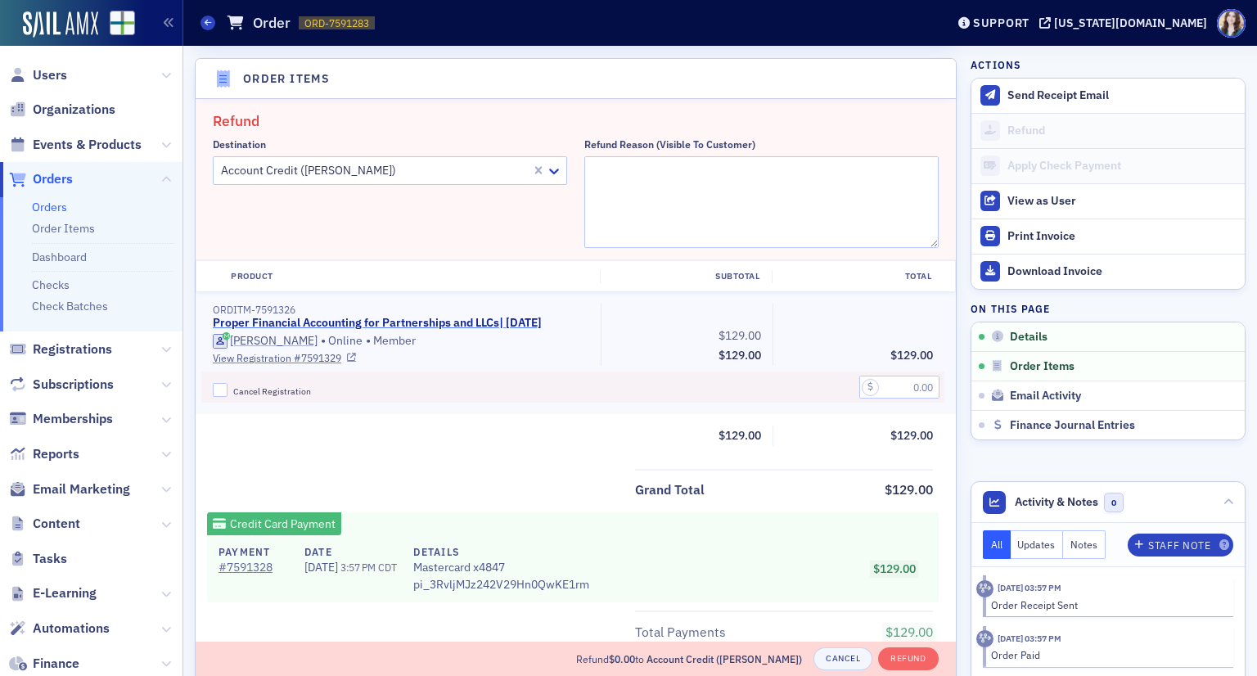
scroll to position [568, 0]
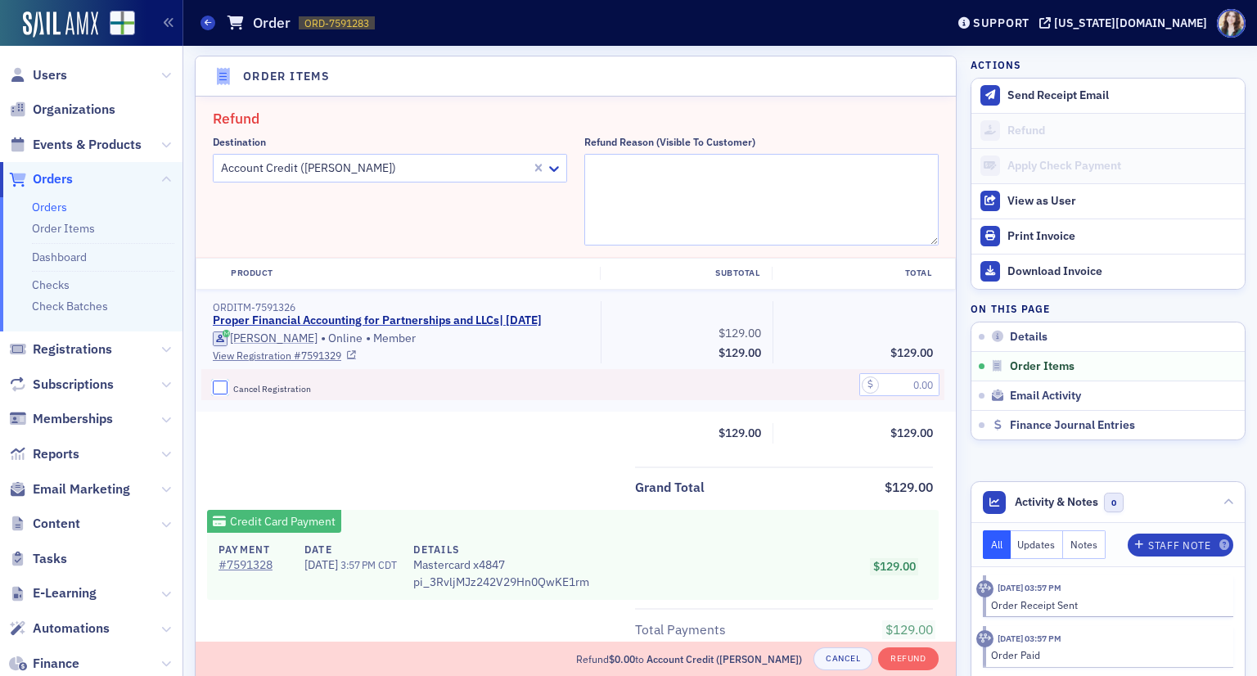
click at [219, 385] on input "Cancel Registration" at bounding box center [220, 388] width 15 height 15
checkbox input "true"
click at [884, 376] on input "text" at bounding box center [899, 384] width 80 height 23
type input "129.00"
click at [696, 173] on textarea "Refund Reason (Visible to Customer)" at bounding box center [761, 200] width 354 height 92
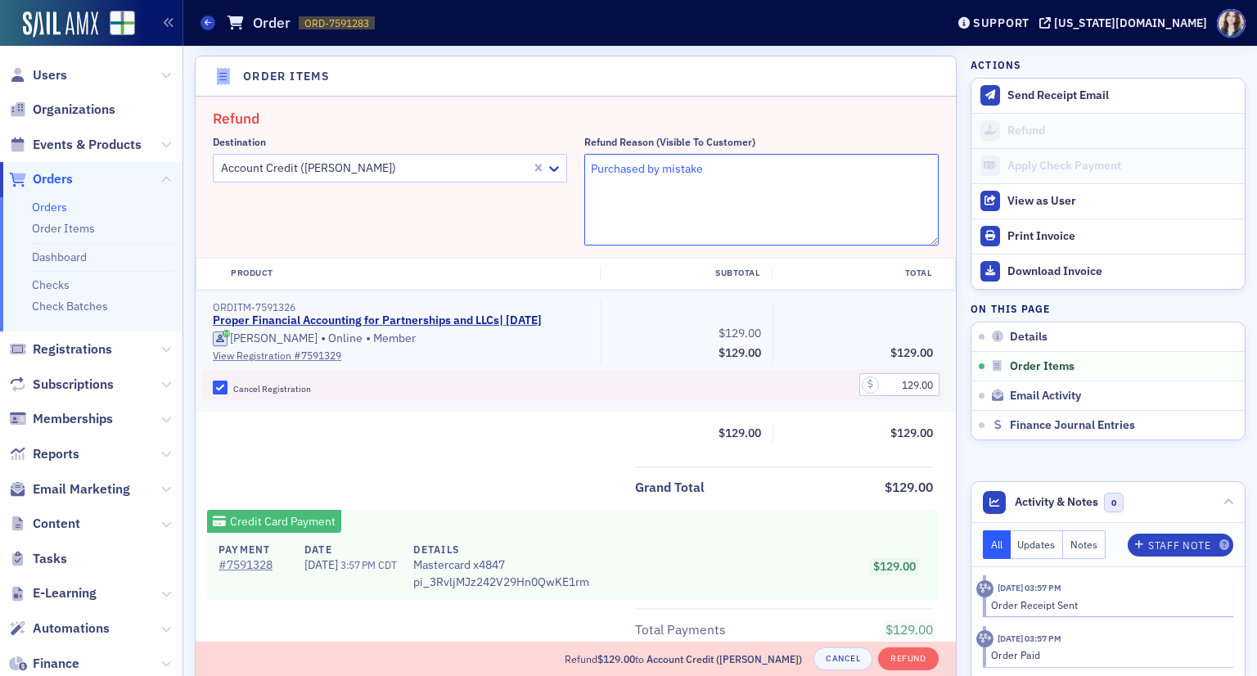
type textarea "Purchased by mistake"
click at [618, 99] on fieldset "Refund Destination Account Credit ([PERSON_NAME]) Refund Reason (Visible to Cus…" at bounding box center [576, 177] width 760 height 161
click at [885, 658] on button "Refund" at bounding box center [908, 658] width 60 height 23
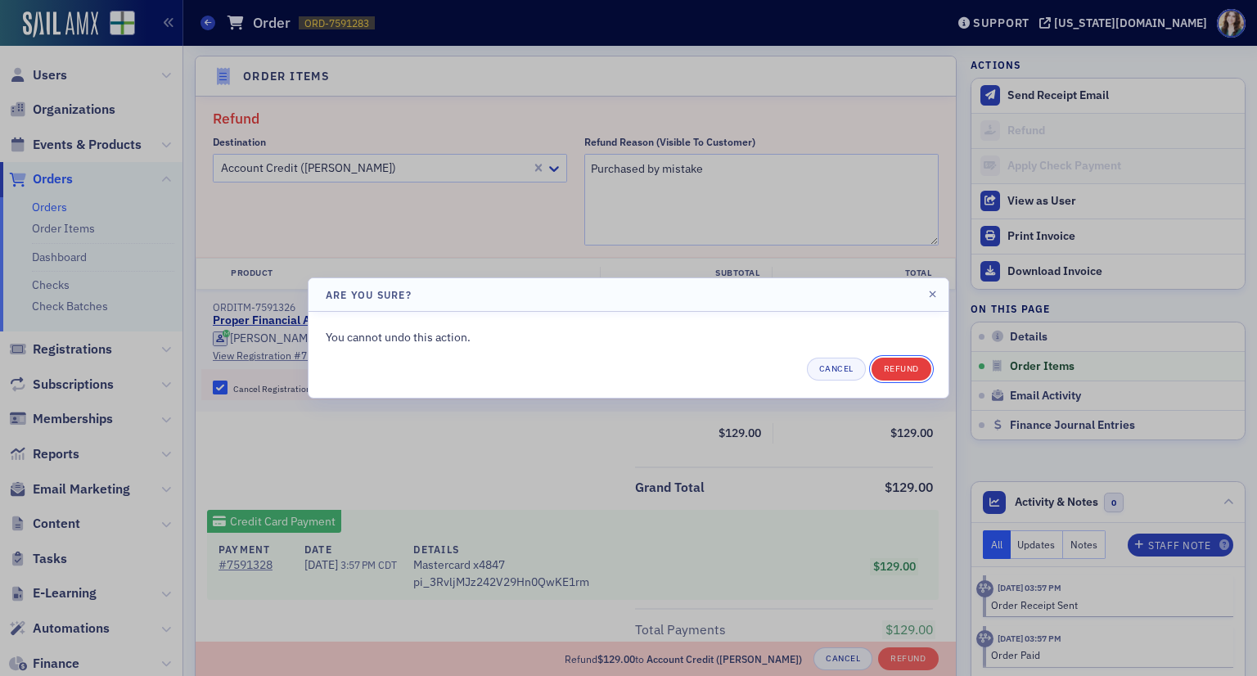
click at [911, 368] on button "Refund" at bounding box center [902, 369] width 60 height 23
